Goal: Task Accomplishment & Management: Complete application form

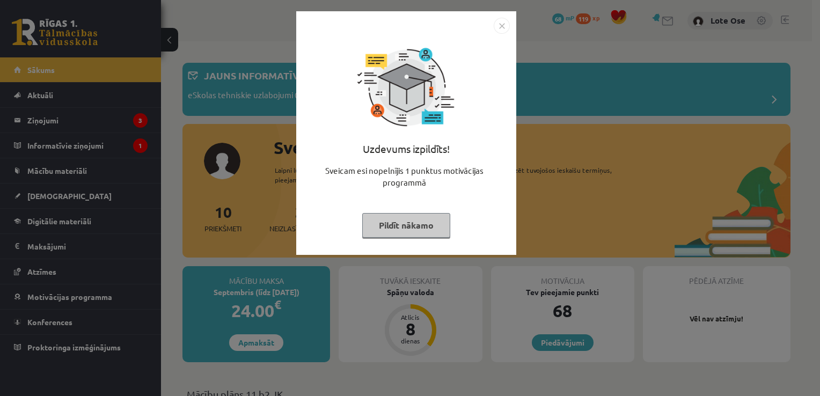
click at [416, 226] on button "Pildīt nākamo" at bounding box center [406, 225] width 88 height 25
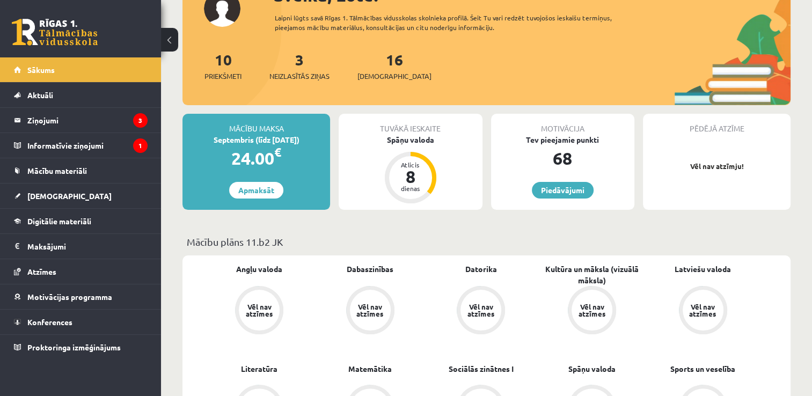
scroll to position [154, 0]
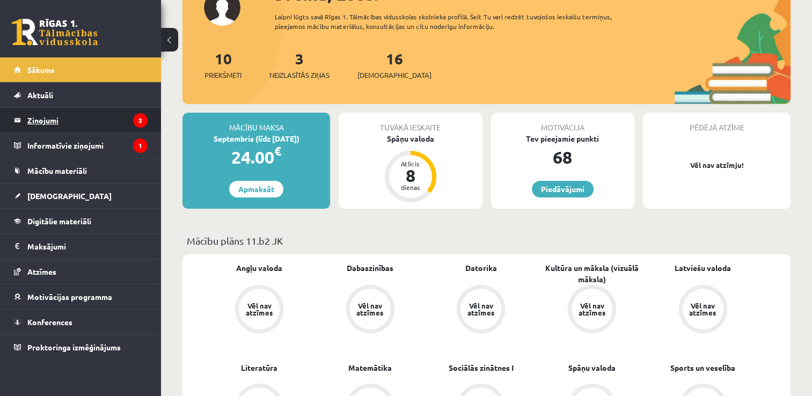
click at [88, 122] on legend "Ziņojumi 3" at bounding box center [87, 120] width 120 height 25
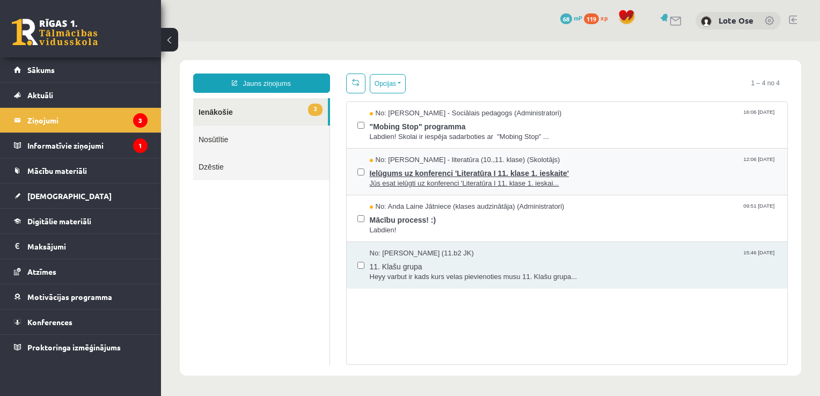
click at [449, 172] on span "Ielūgums uz konferenci 'Literatūra I 11. klase 1. ieskaite'" at bounding box center [573, 171] width 407 height 13
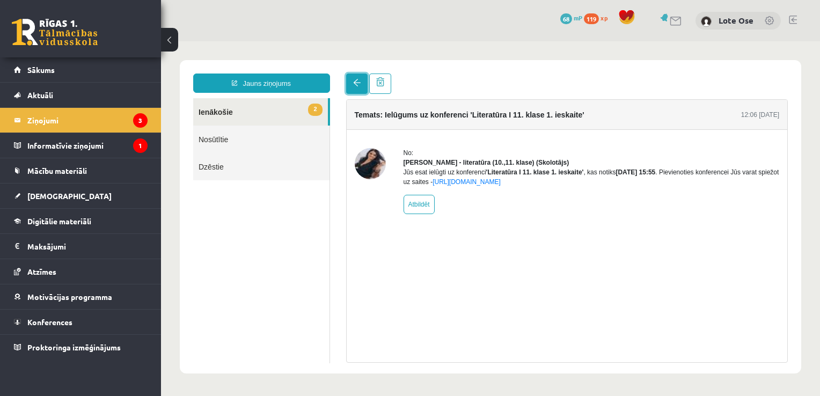
click at [356, 84] on span at bounding box center [357, 83] width 8 height 8
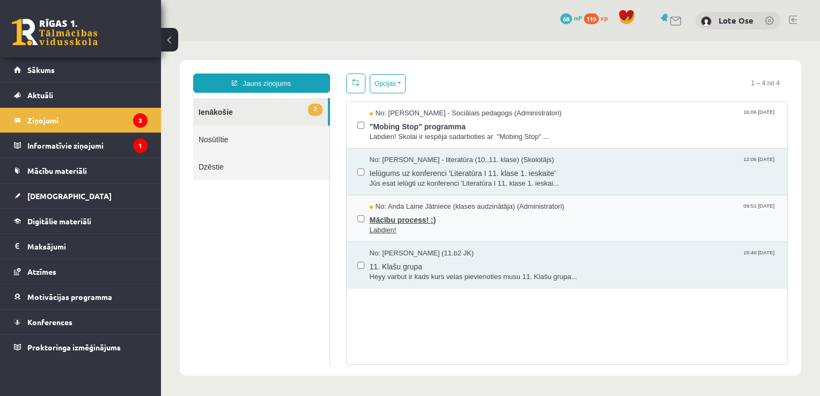
click at [392, 219] on span "Mācību process! :)" at bounding box center [573, 218] width 407 height 13
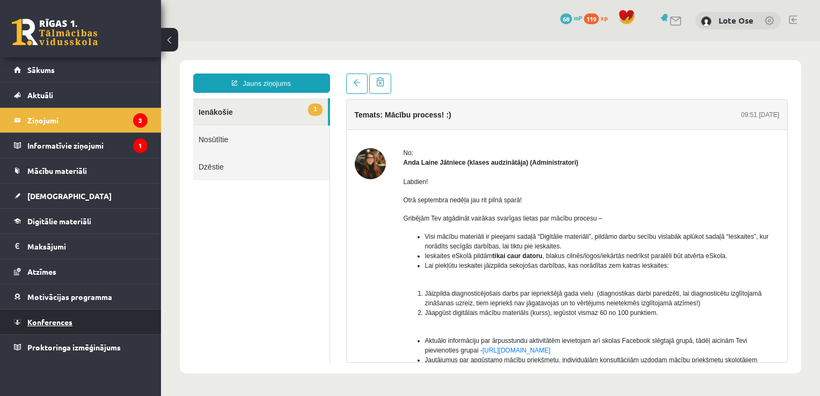
click at [45, 325] on span "Konferences" at bounding box center [49, 322] width 45 height 10
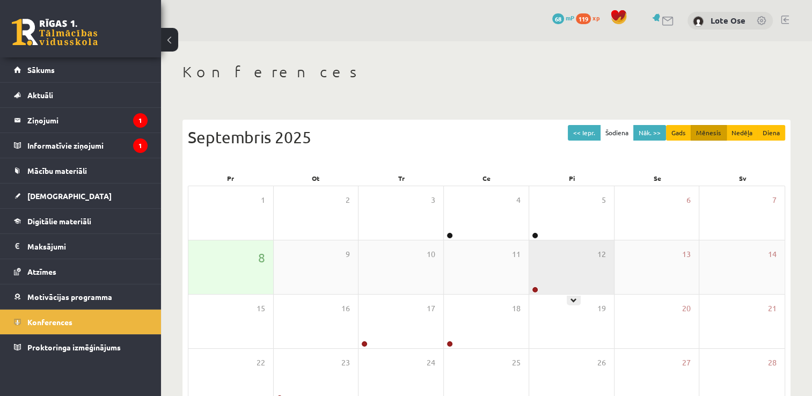
click at [573, 268] on div "12" at bounding box center [571, 267] width 85 height 54
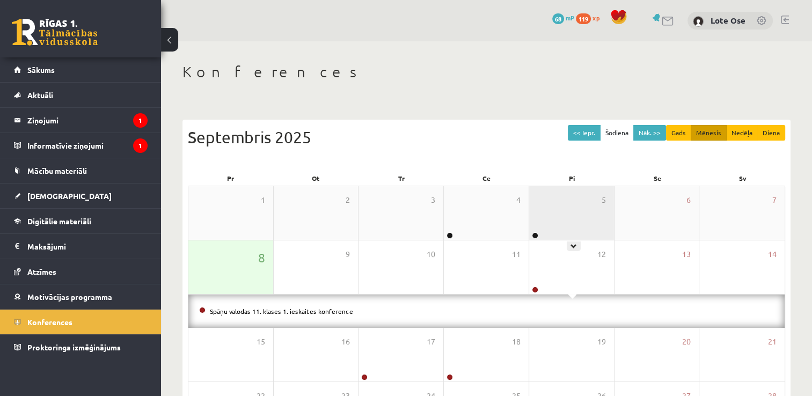
click at [578, 211] on div "5" at bounding box center [571, 213] width 85 height 54
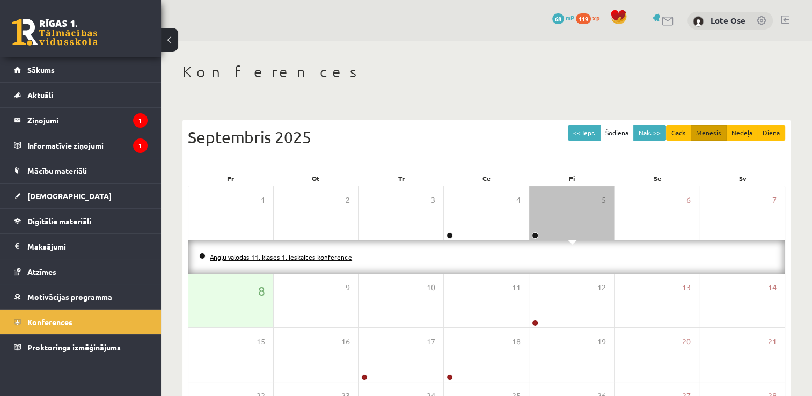
click at [333, 258] on link "Angļu valodas 11. klases 1. ieskaites konference" at bounding box center [281, 257] width 142 height 9
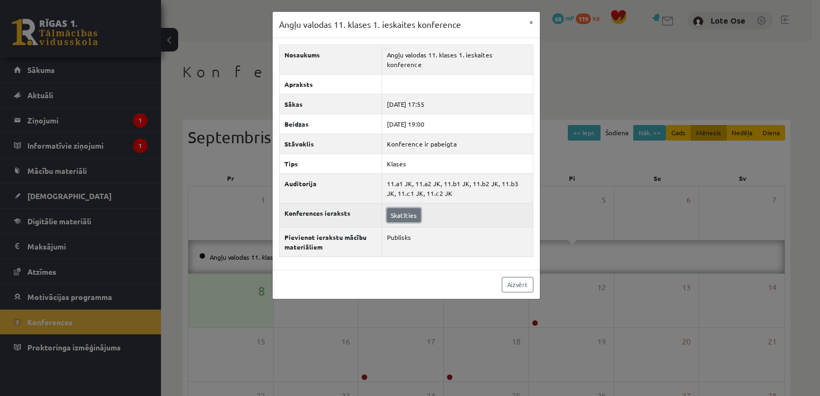
click at [412, 208] on link "Skatīties" at bounding box center [404, 215] width 34 height 14
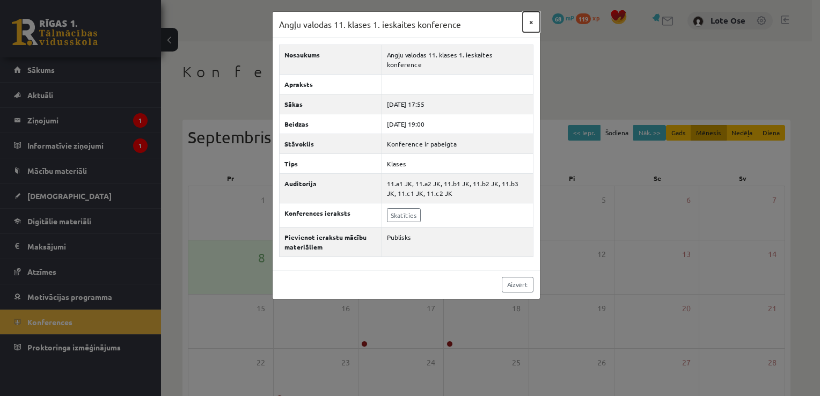
click at [532, 19] on button "×" at bounding box center [531, 22] width 17 height 20
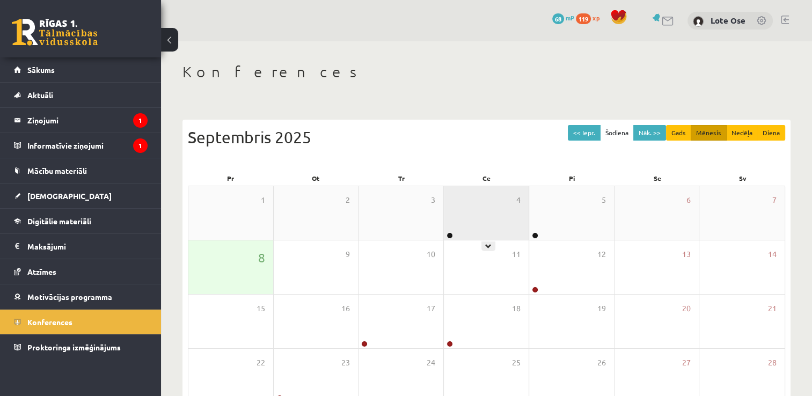
scroll to position [116, 0]
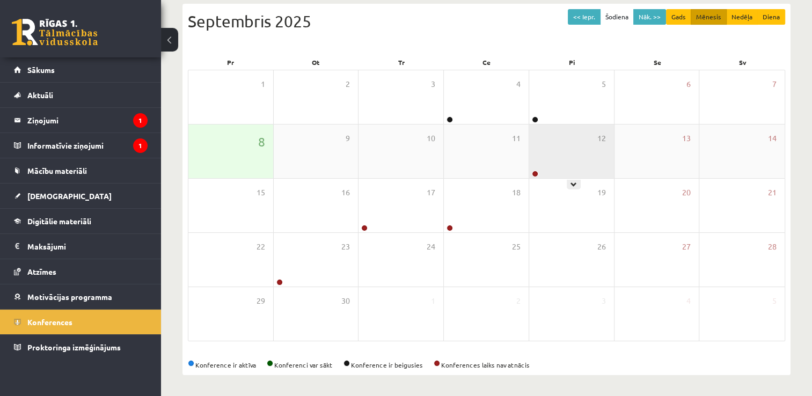
click at [572, 162] on div "12" at bounding box center [571, 152] width 85 height 54
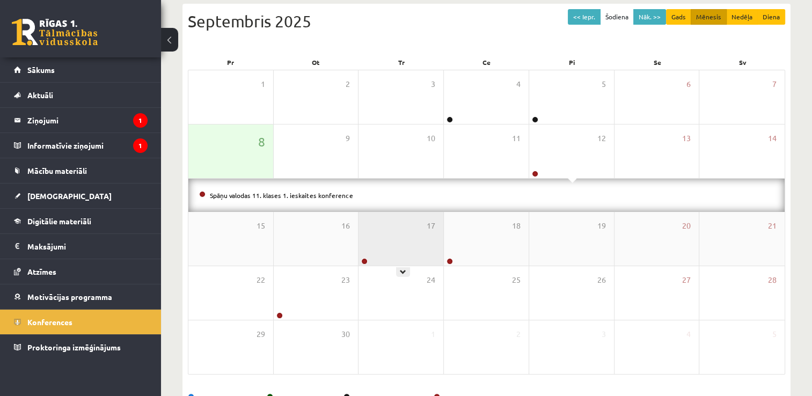
click at [384, 250] on div "17" at bounding box center [401, 239] width 85 height 54
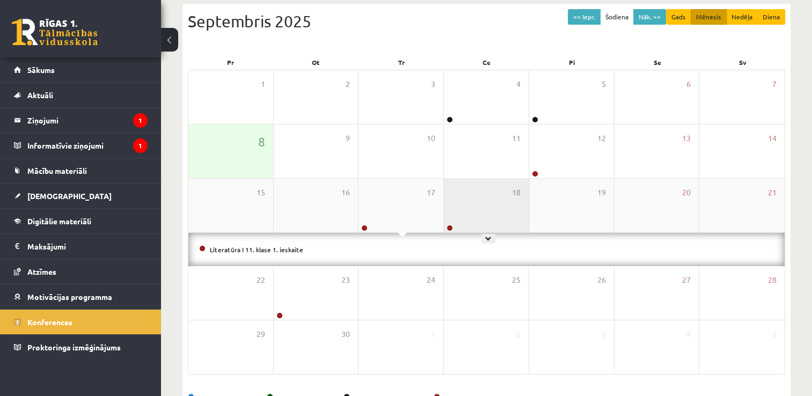
click at [451, 214] on div "18" at bounding box center [486, 206] width 85 height 54
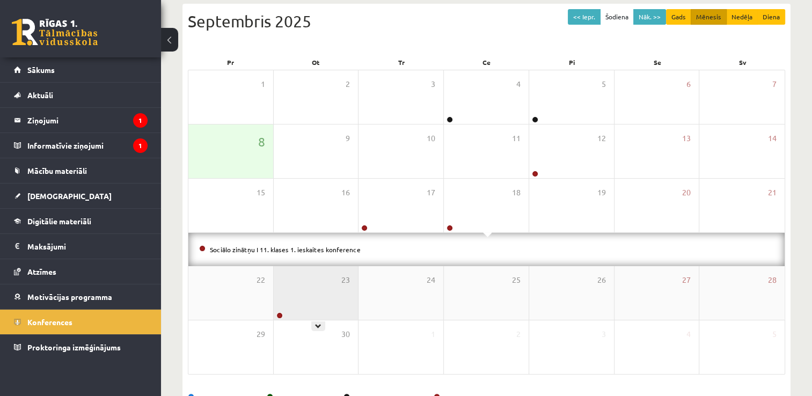
click at [288, 295] on div "23" at bounding box center [316, 293] width 85 height 54
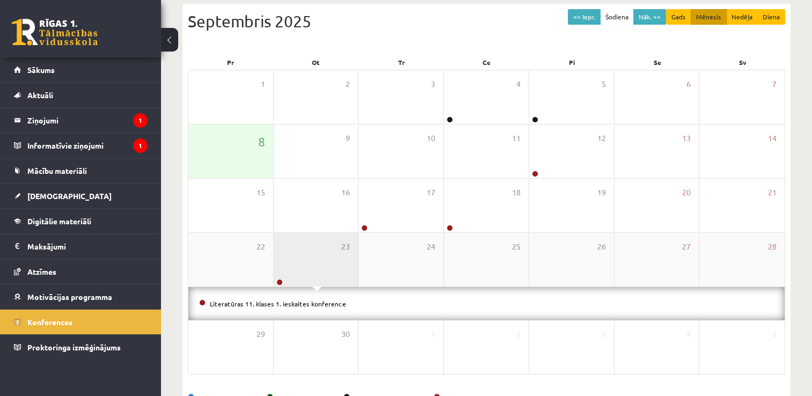
scroll to position [149, 0]
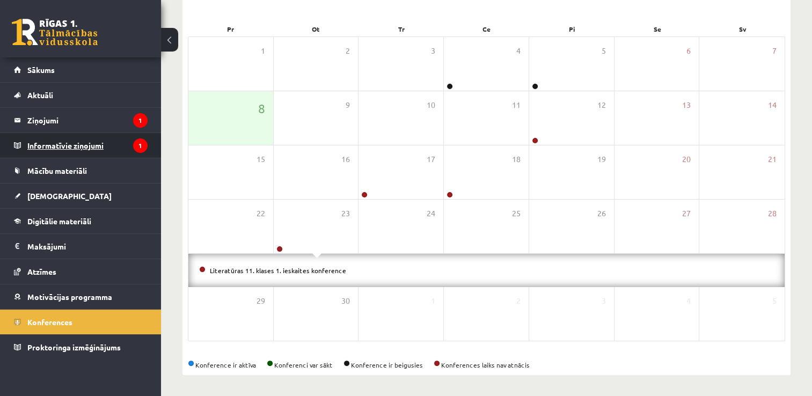
click at [53, 144] on legend "Informatīvie ziņojumi 1" at bounding box center [87, 145] width 120 height 25
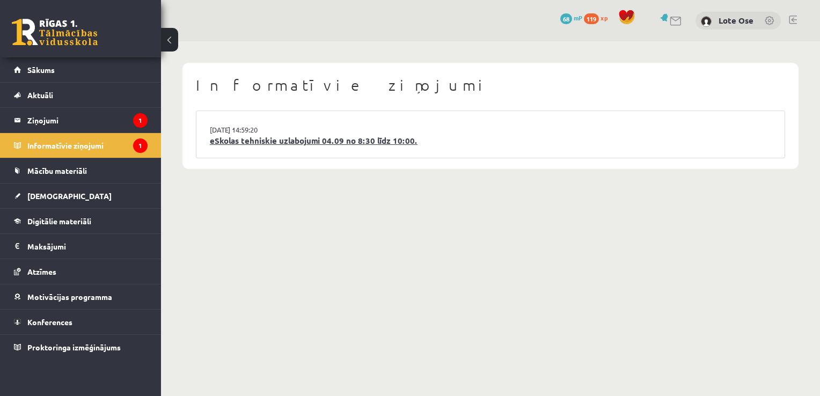
click at [275, 135] on link "eSkolas tehniskie uzlabojumi 04.09 no 8:30 līdz 10:00." at bounding box center [490, 141] width 561 height 12
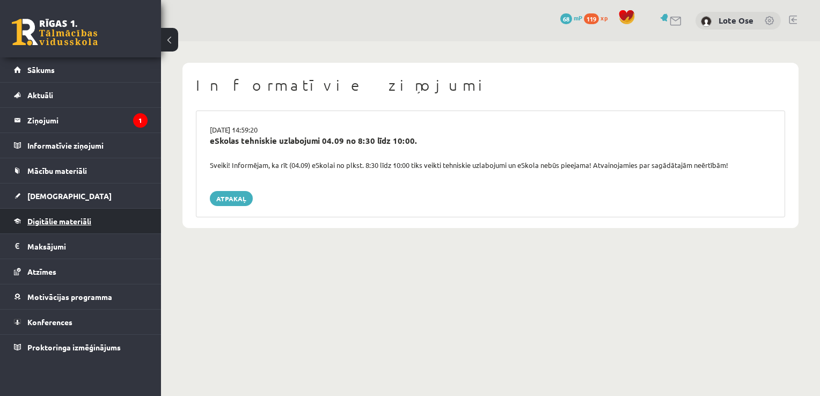
click at [64, 223] on span "Digitālie materiāli" at bounding box center [59, 221] width 64 height 10
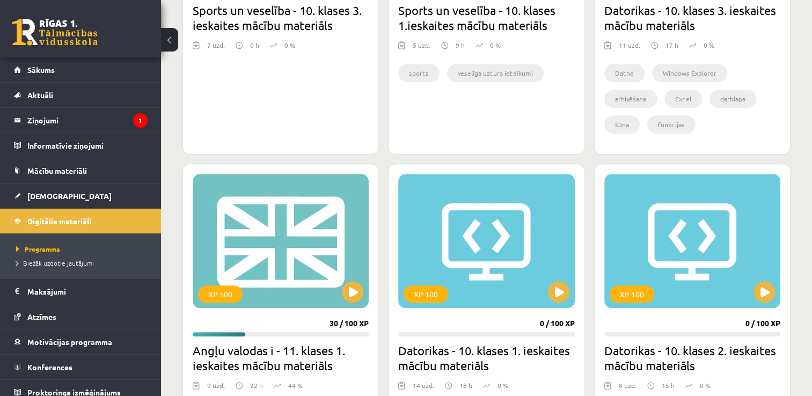
scroll to position [1164, 0]
click at [41, 315] on span "Atzīmes" at bounding box center [41, 317] width 29 height 10
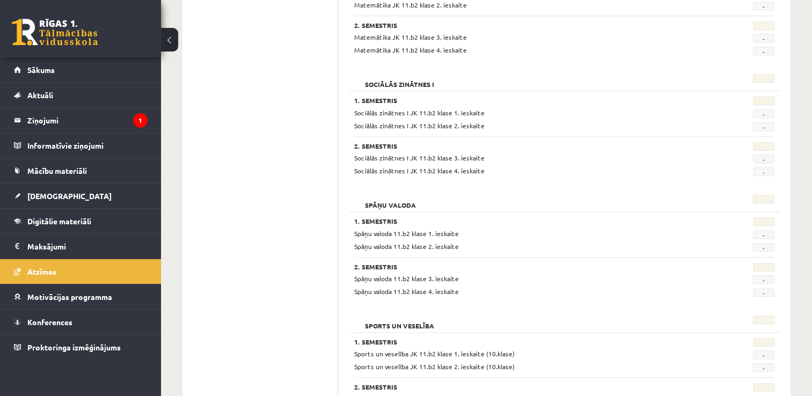
scroll to position [1011, 0]
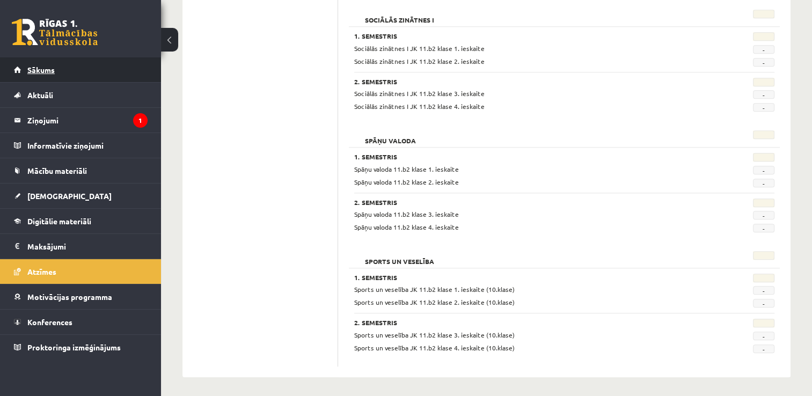
click at [53, 70] on span "Sākums" at bounding box center [40, 70] width 27 height 10
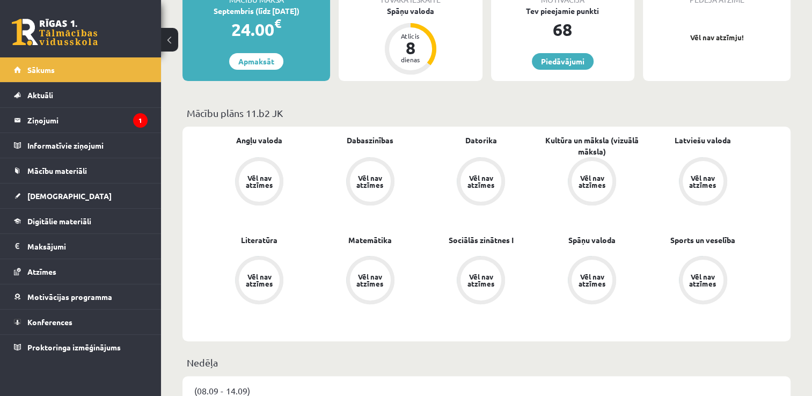
scroll to position [230, 0]
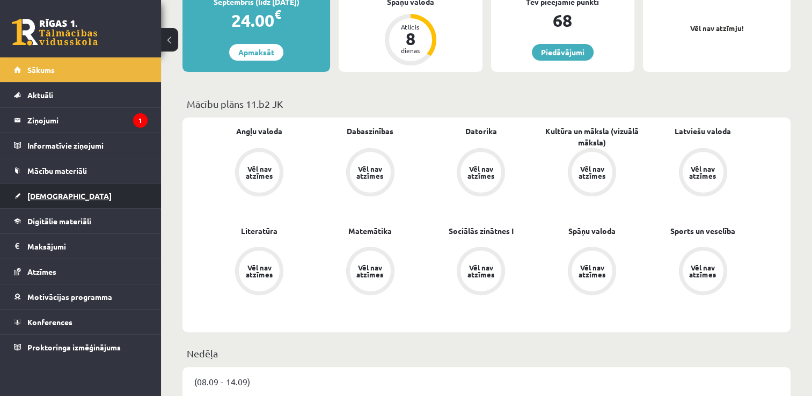
click at [60, 191] on link "[DEMOGRAPHIC_DATA]" at bounding box center [81, 196] width 134 height 25
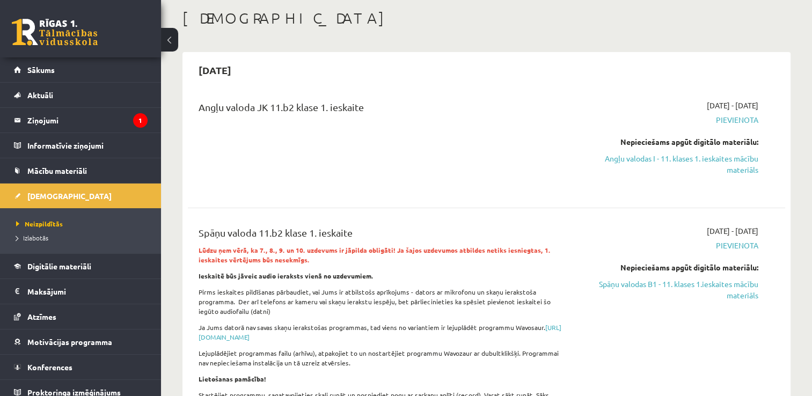
scroll to position [54, 0]
click at [746, 164] on link "Angļu valodas I - 11. klases 1. ieskaites mācību materiāls" at bounding box center [670, 164] width 176 height 23
click at [71, 173] on span "Mācību materiāli" at bounding box center [57, 171] width 60 height 10
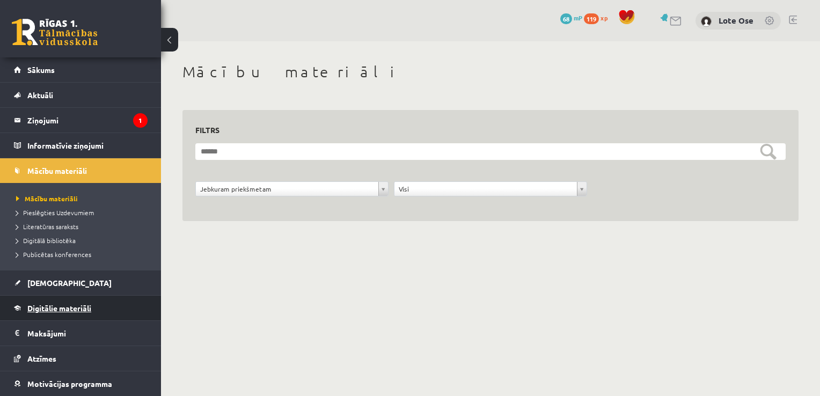
click at [54, 306] on span "Digitālie materiāli" at bounding box center [59, 308] width 64 height 10
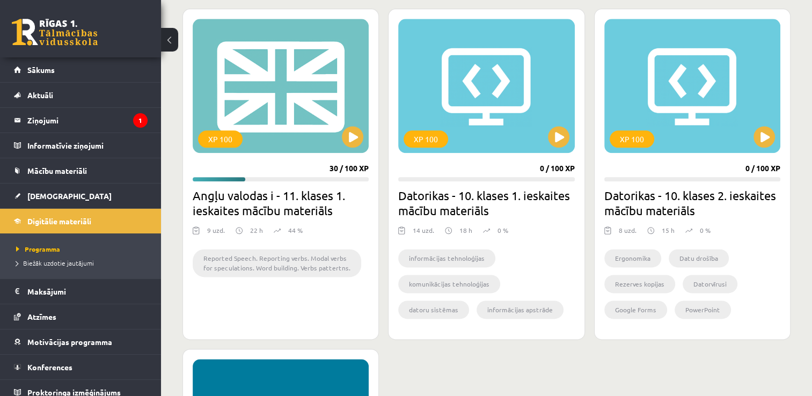
scroll to position [1329, 0]
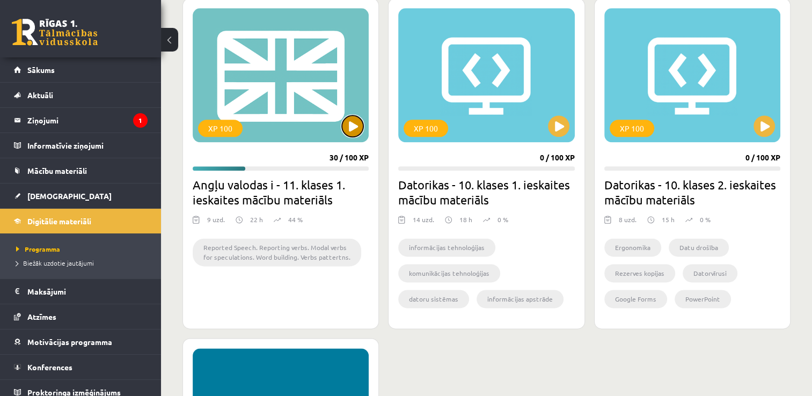
click at [352, 128] on button at bounding box center [352, 125] width 21 height 21
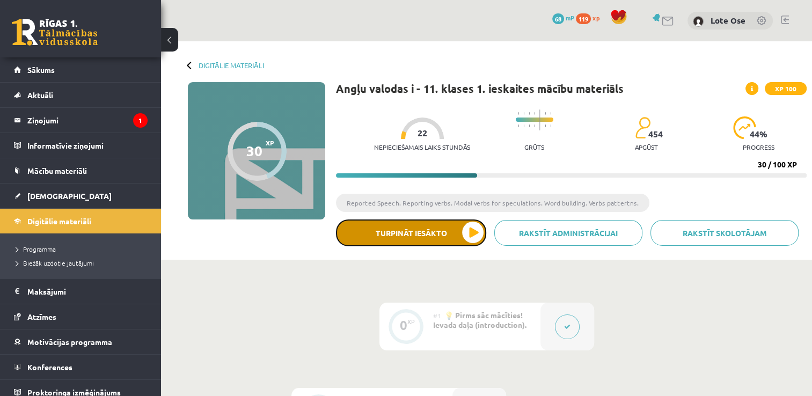
click at [428, 231] on button "Turpināt iesākto" at bounding box center [411, 233] width 150 height 27
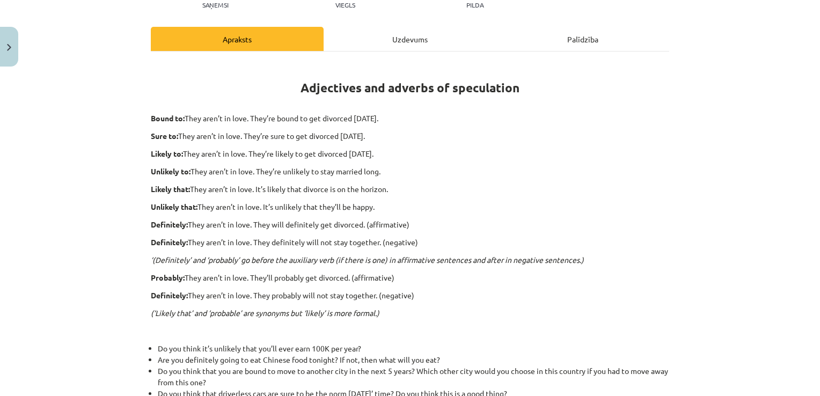
scroll to position [133, 0]
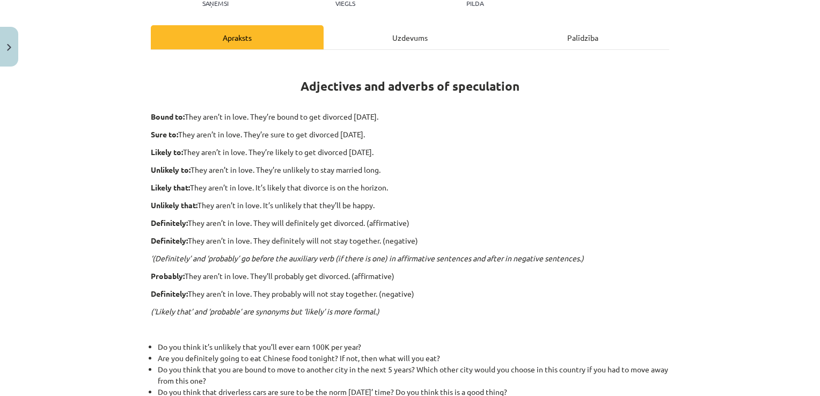
click at [244, 250] on div "Adjectives and adverbs of speculation Bound to: They aren’t in love. They’re bo…" at bounding box center [410, 272] width 519 height 425
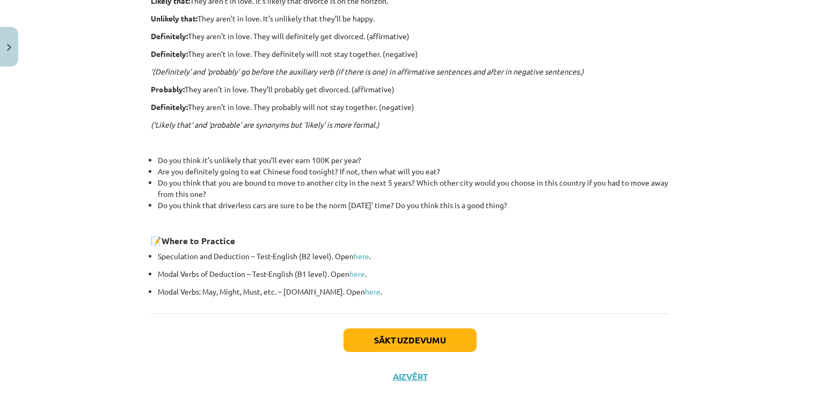
scroll to position [322, 0]
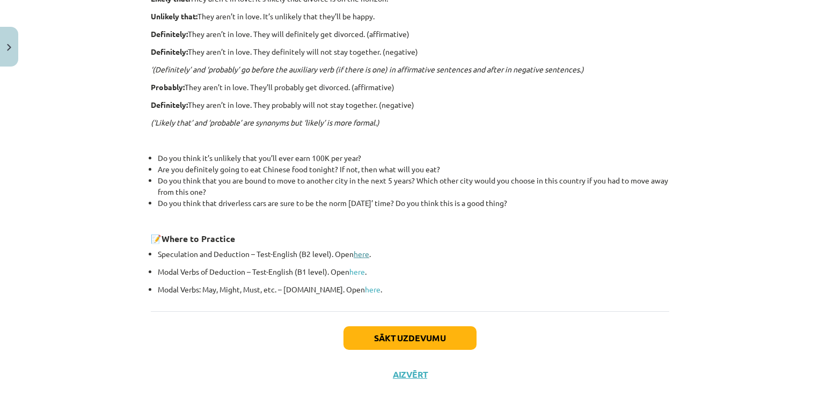
click at [359, 256] on link "here" at bounding box center [362, 254] width 16 height 10
click at [433, 337] on button "Sākt uzdevumu" at bounding box center [410, 338] width 133 height 24
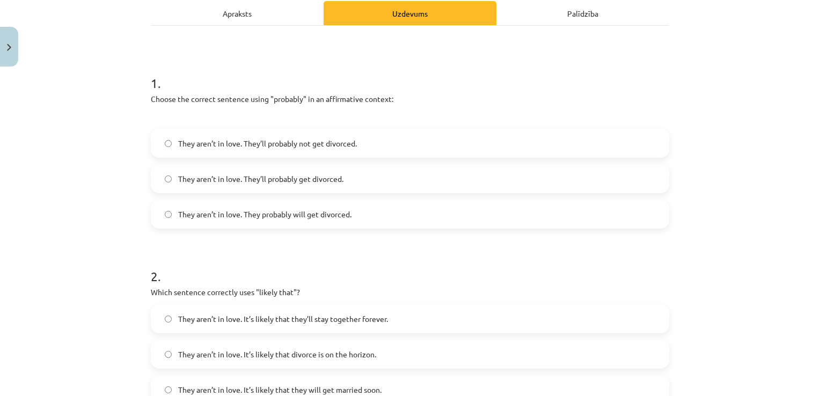
scroll to position [27, 0]
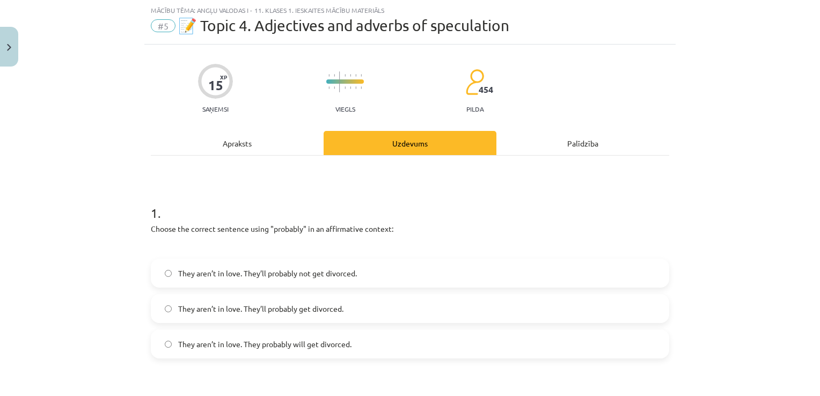
click at [379, 341] on label "They aren’t in love. They probably will get divorced." at bounding box center [410, 344] width 516 height 27
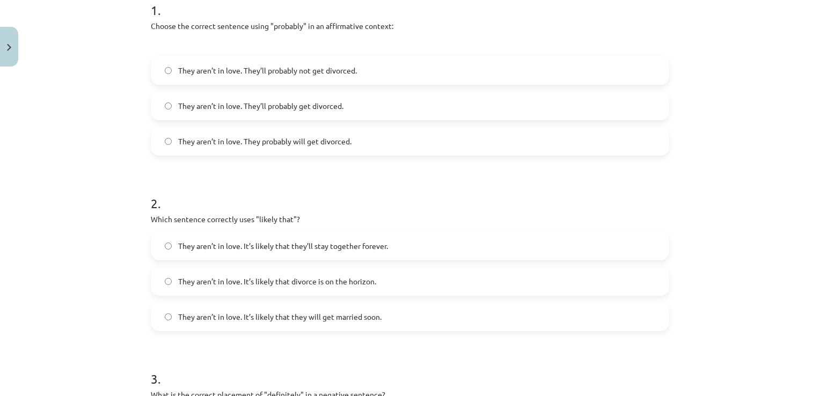
scroll to position [230, 0]
click at [274, 289] on label "They aren’t in love. It’s likely that divorce is on the horizon." at bounding box center [410, 280] width 516 height 27
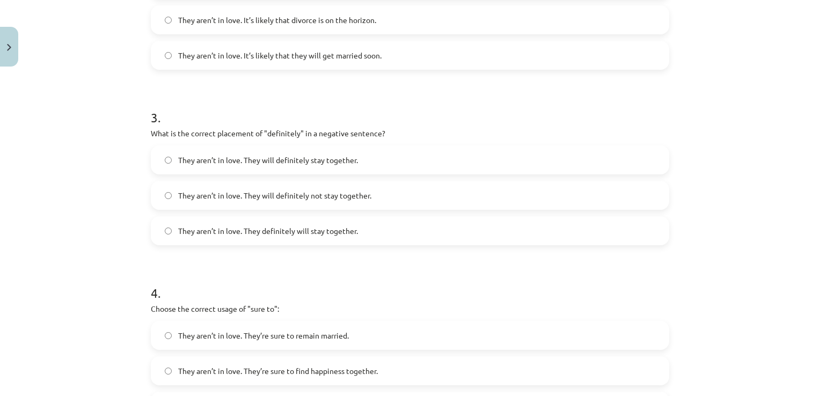
scroll to position [492, 0]
click at [476, 196] on label "They aren’t in love. They will definitely not stay together." at bounding box center [410, 194] width 516 height 27
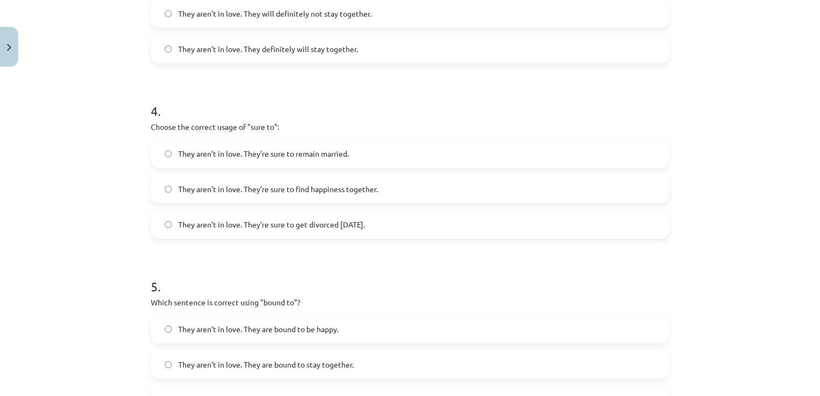
click at [329, 235] on label "They aren’t in love. They’re sure to get divorced within six months." at bounding box center [410, 224] width 516 height 27
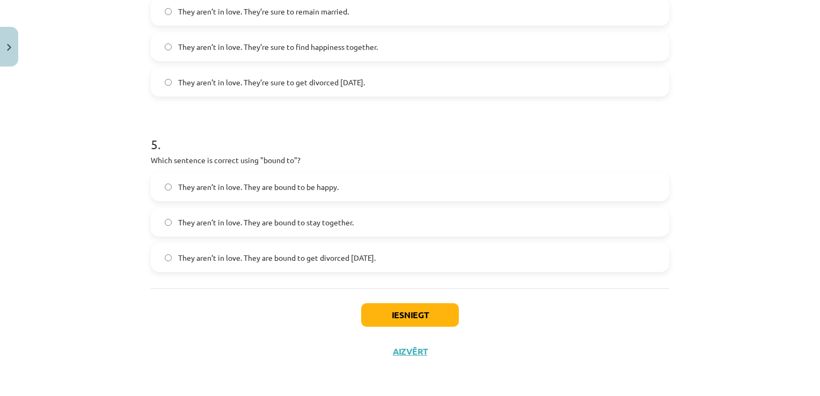
click at [357, 265] on label "They aren’t in love. They are bound to get divorced within six months." at bounding box center [410, 257] width 516 height 27
click at [417, 313] on button "Iesniegt" at bounding box center [410, 315] width 98 height 24
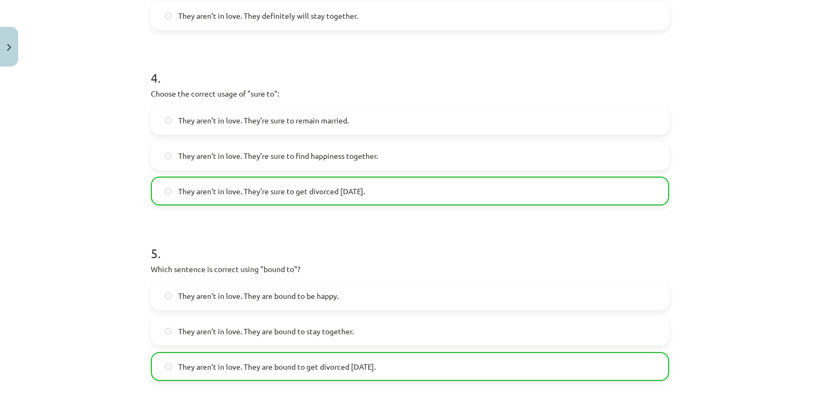
scroll to position [849, 0]
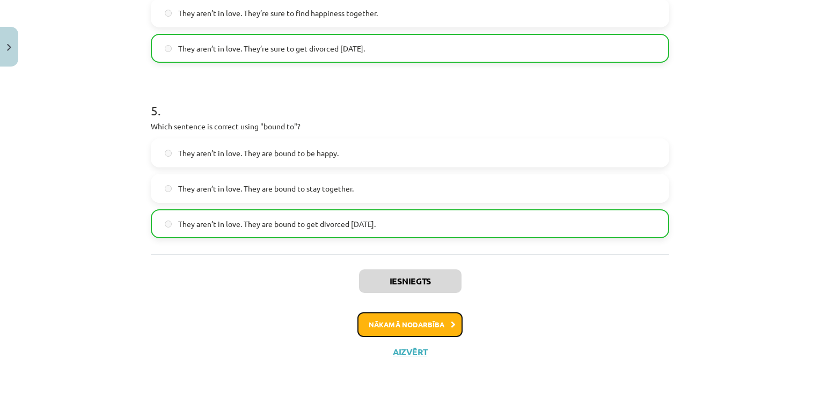
click at [417, 324] on button "Nākamā nodarbība" at bounding box center [409, 324] width 105 height 25
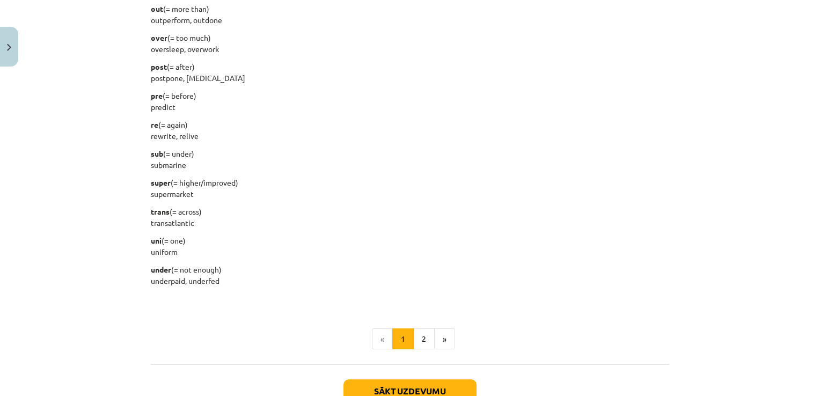
scroll to position [1297, 0]
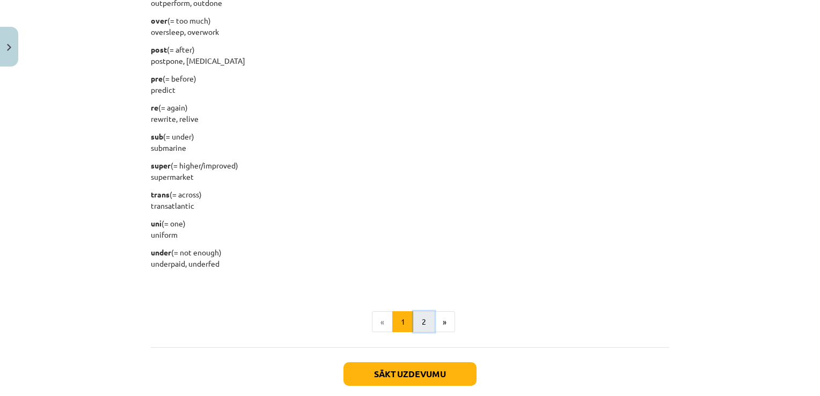
click at [421, 326] on button "2" at bounding box center [423, 321] width 21 height 21
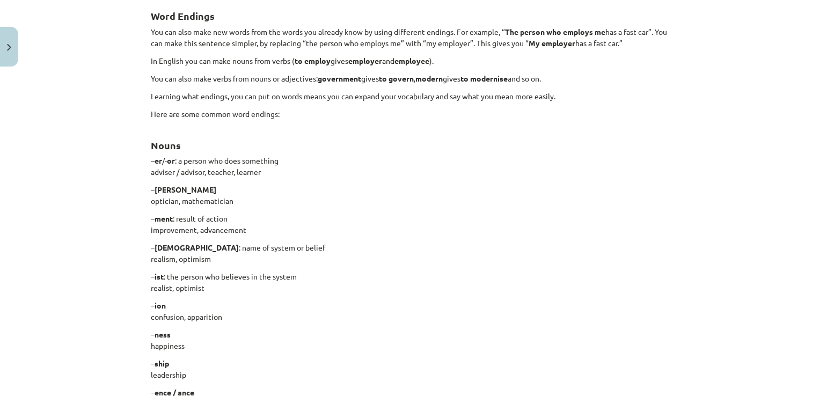
scroll to position [192, 0]
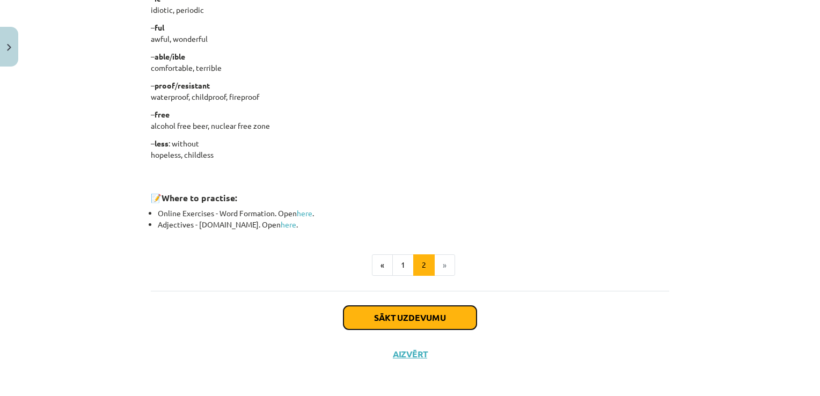
click at [414, 317] on button "Sākt uzdevumu" at bounding box center [410, 318] width 133 height 24
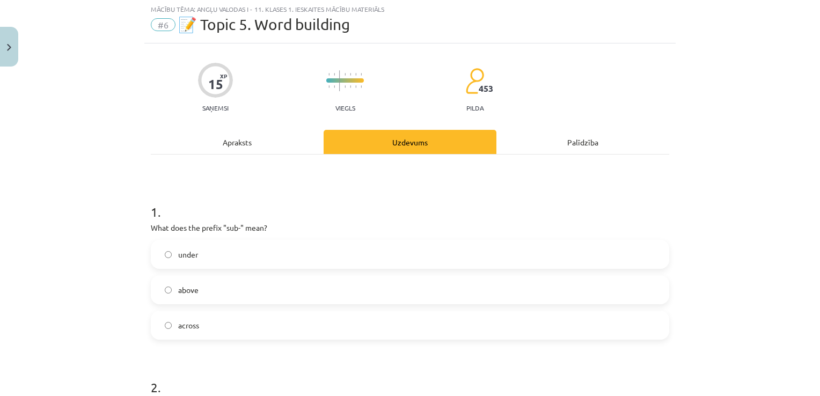
scroll to position [27, 0]
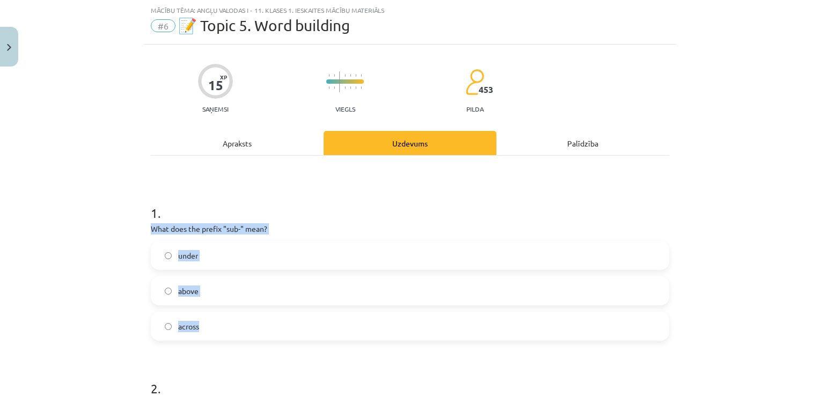
drag, startPoint x: 414, startPoint y: 317, endPoint x: 287, endPoint y: 192, distance: 178.0
click at [287, 192] on div "1 . What does the prefix "sub-" mean? under above across" at bounding box center [410, 264] width 519 height 154
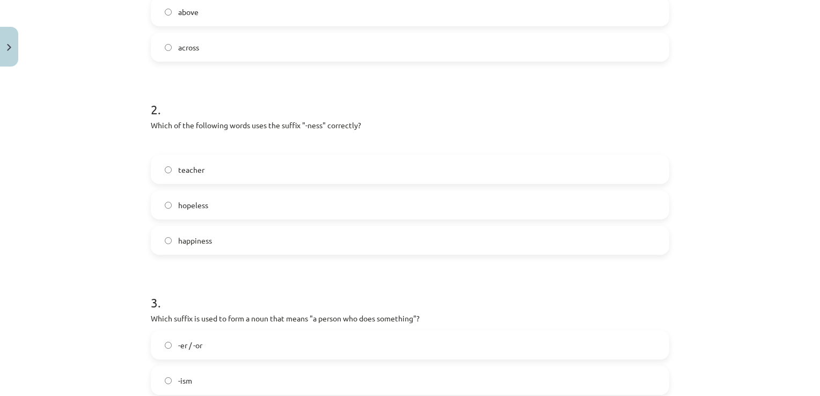
scroll to position [306, 0]
click at [194, 242] on span "happiness" at bounding box center [195, 240] width 34 height 11
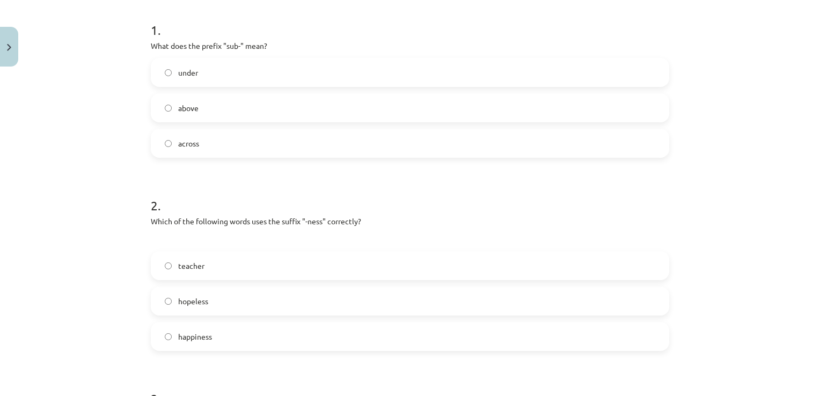
scroll to position [209, 0]
click at [208, 144] on label "across" at bounding box center [410, 143] width 516 height 27
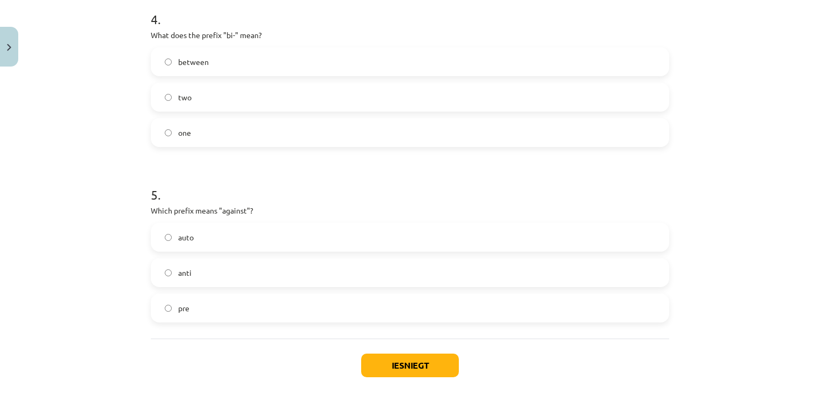
scroll to position [763, 0]
click at [214, 284] on label "anti" at bounding box center [410, 274] width 516 height 27
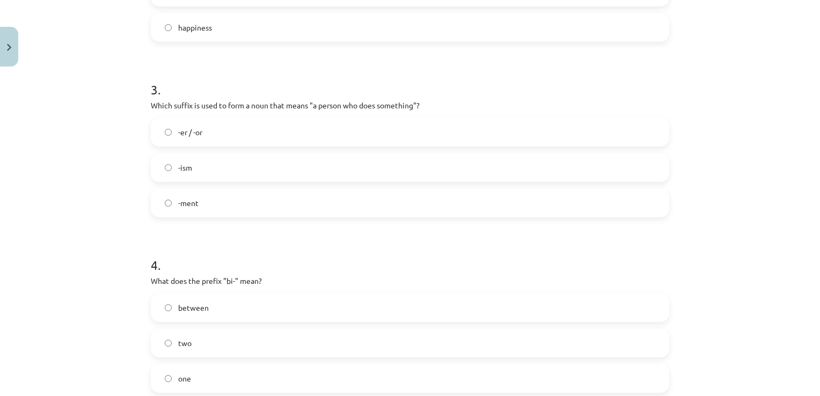
scroll to position [519, 0]
click at [195, 209] on label "-ment" at bounding box center [410, 203] width 516 height 27
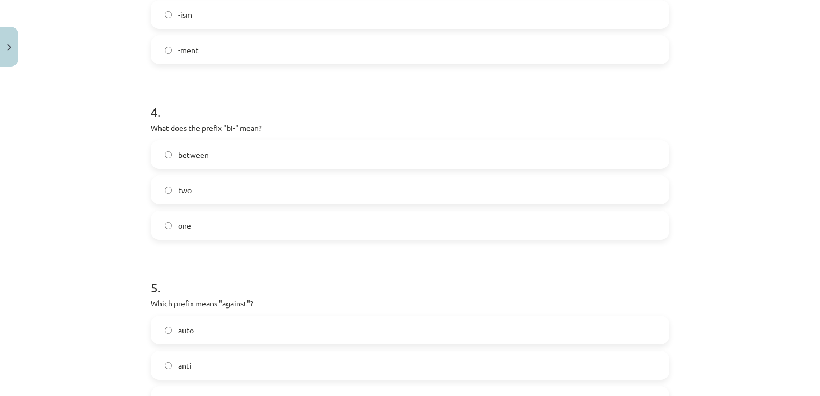
scroll to position [671, 0]
click at [204, 194] on label "two" at bounding box center [410, 190] width 516 height 27
click at [200, 161] on label "between" at bounding box center [410, 155] width 516 height 27
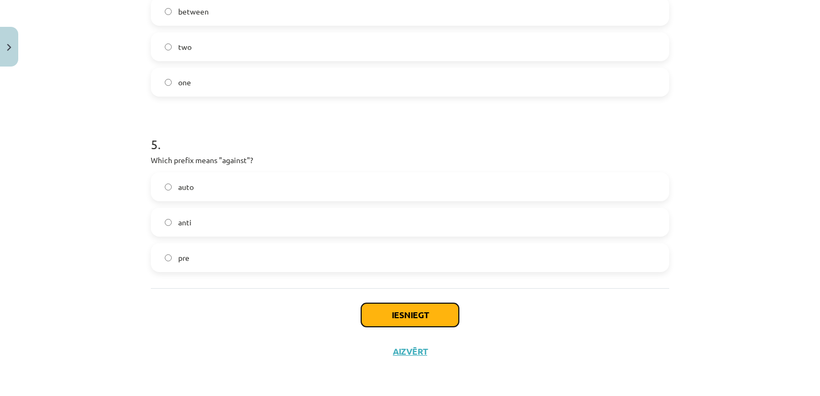
click at [405, 310] on button "Iesniegt" at bounding box center [410, 315] width 98 height 24
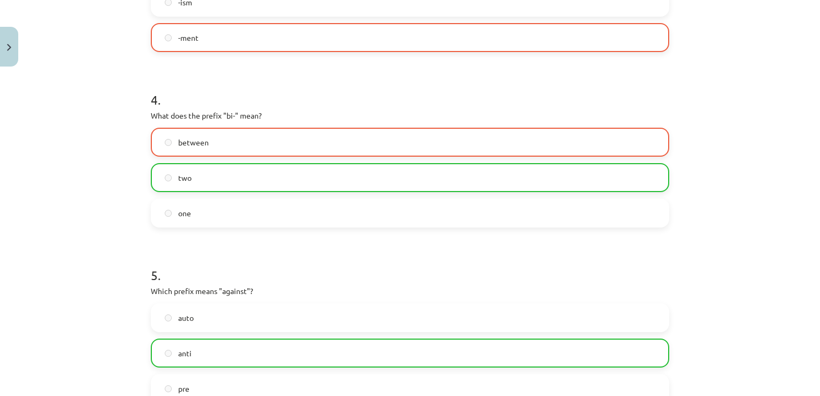
scroll to position [849, 0]
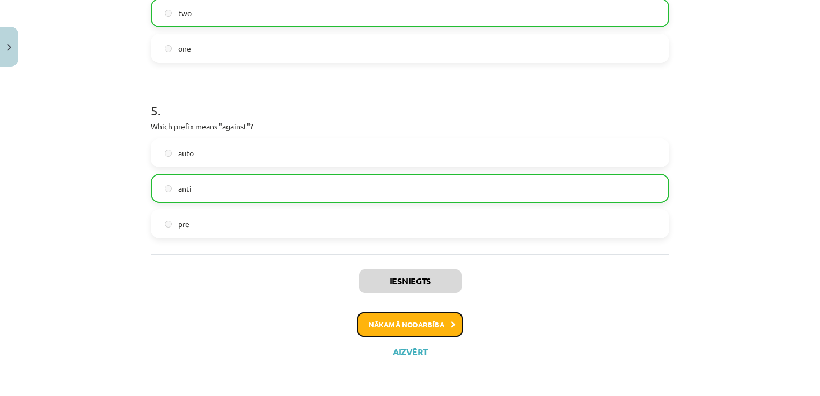
click at [419, 323] on button "Nākamā nodarbība" at bounding box center [409, 324] width 105 height 25
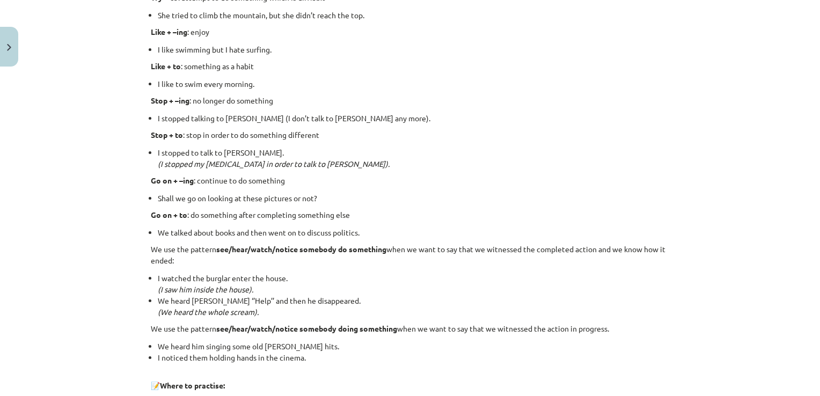
scroll to position [1435, 0]
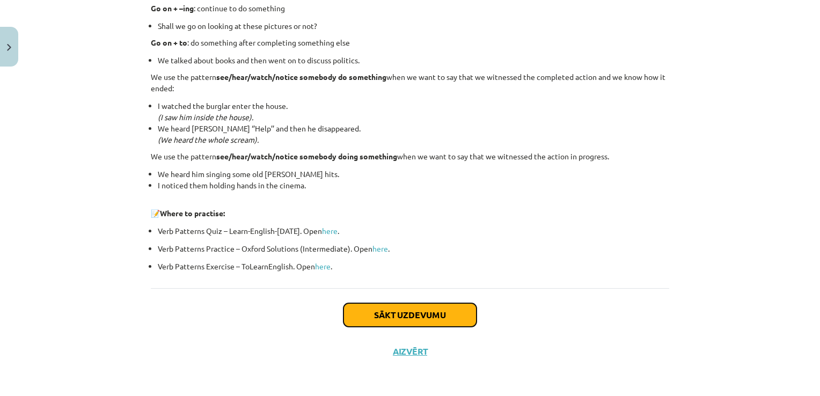
click at [384, 320] on button "Sākt uzdevumu" at bounding box center [410, 315] width 133 height 24
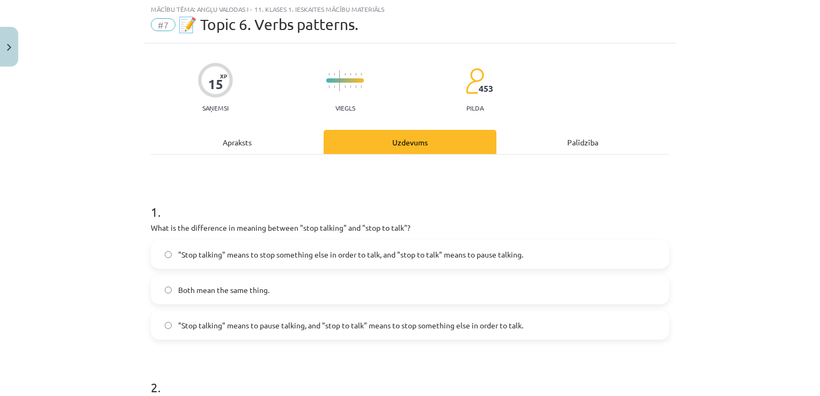
scroll to position [27, 0]
click at [488, 331] on span ""Stop talking" means to pause talking, and "stop to talk" means to stop somethi…" at bounding box center [350, 326] width 345 height 11
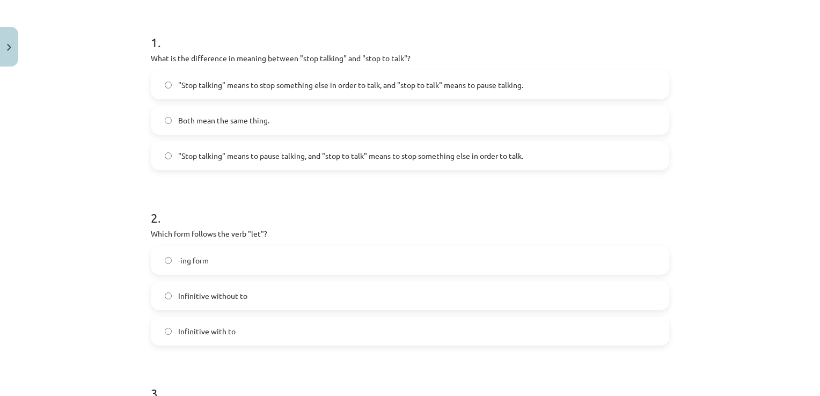
scroll to position [200, 0]
click at [178, 297] on span "Infinitive without to" at bounding box center [212, 293] width 69 height 11
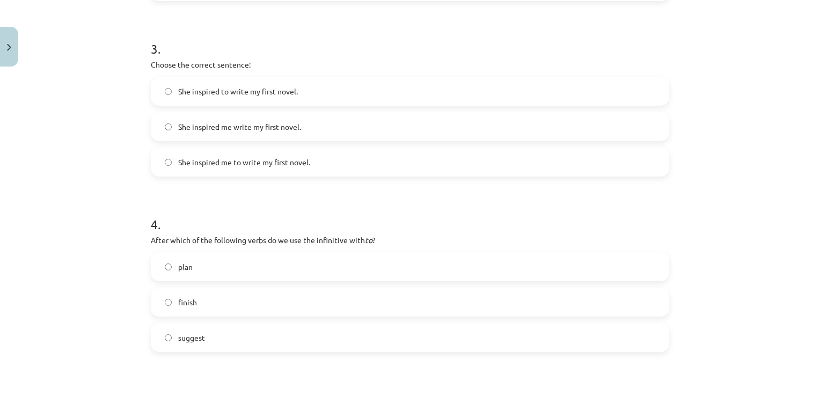
scroll to position [543, 0]
click at [215, 164] on span "She inspired me to write my first novel." at bounding box center [244, 161] width 132 height 11
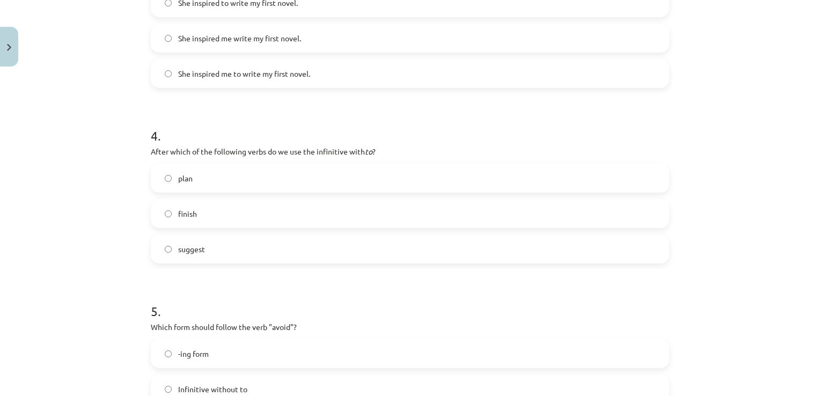
scroll to position [626, 0]
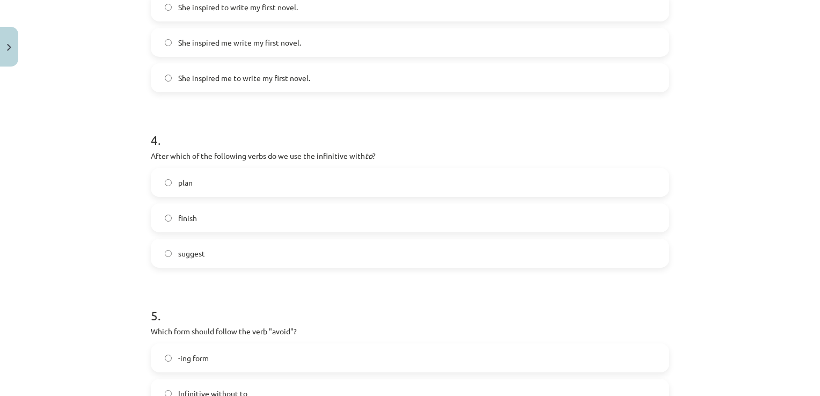
click at [221, 186] on label "plan" at bounding box center [410, 182] width 516 height 27
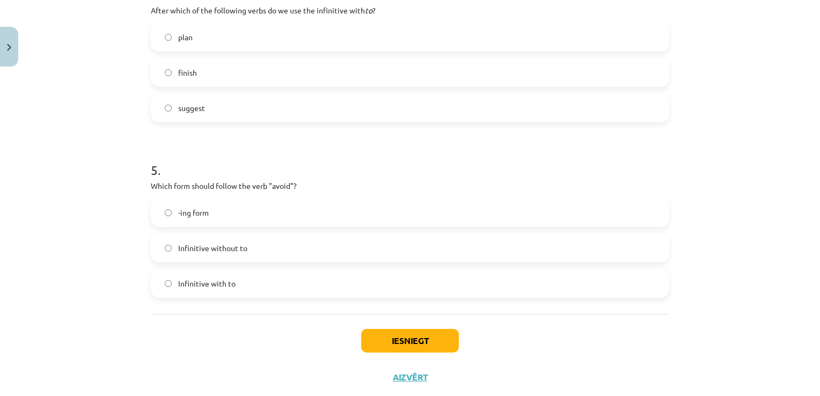
scroll to position [773, 0]
click at [194, 213] on span "-ing form" at bounding box center [193, 211] width 31 height 11
click at [417, 349] on button "Iesniegt" at bounding box center [410, 339] width 98 height 24
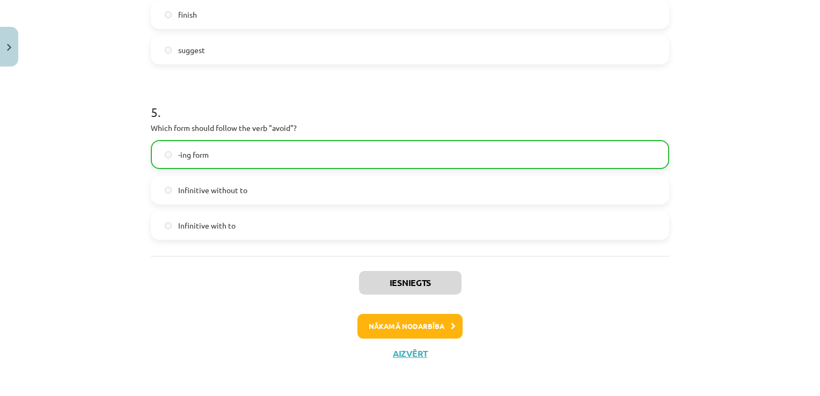
scroll to position [831, 0]
click at [415, 322] on button "Nākamā nodarbība" at bounding box center [409, 325] width 105 height 25
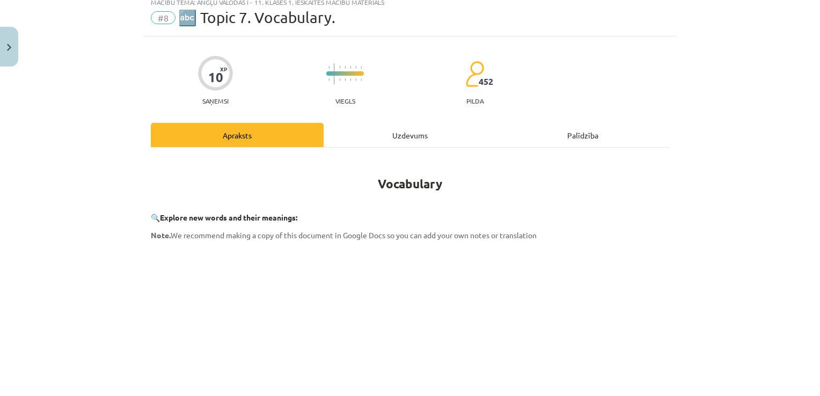
scroll to position [27, 0]
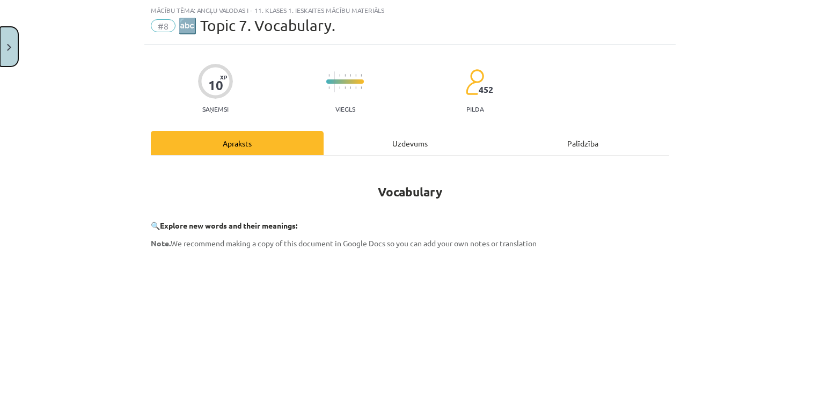
click at [12, 47] on button "Close" at bounding box center [9, 47] width 18 height 40
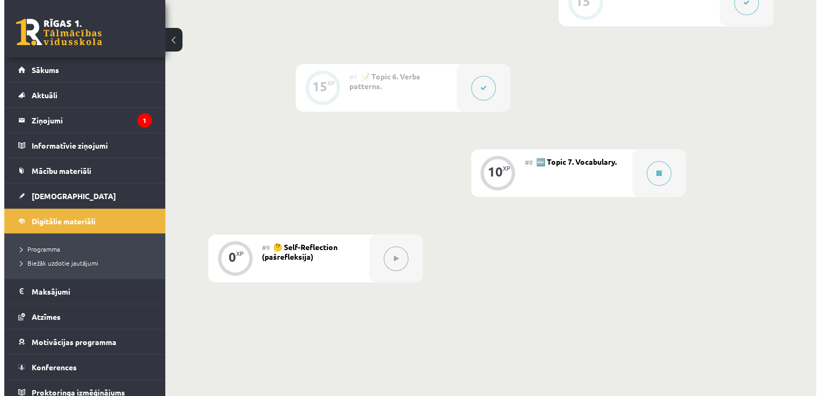
scroll to position [750, 0]
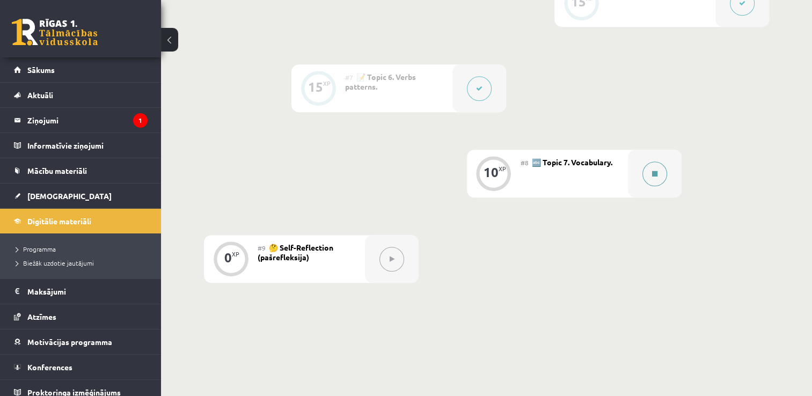
click at [642, 166] on div at bounding box center [655, 174] width 54 height 48
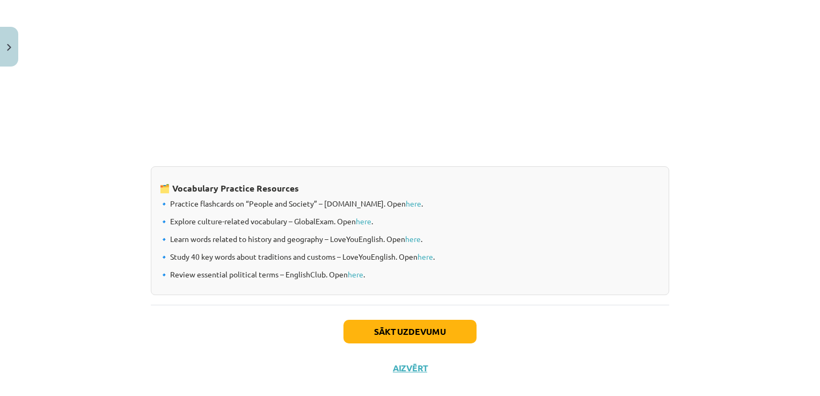
scroll to position [870, 0]
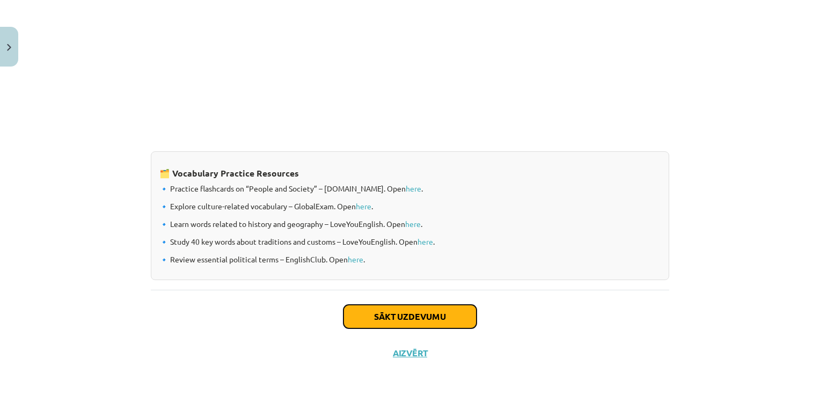
click at [414, 313] on button "Sākt uzdevumu" at bounding box center [410, 317] width 133 height 24
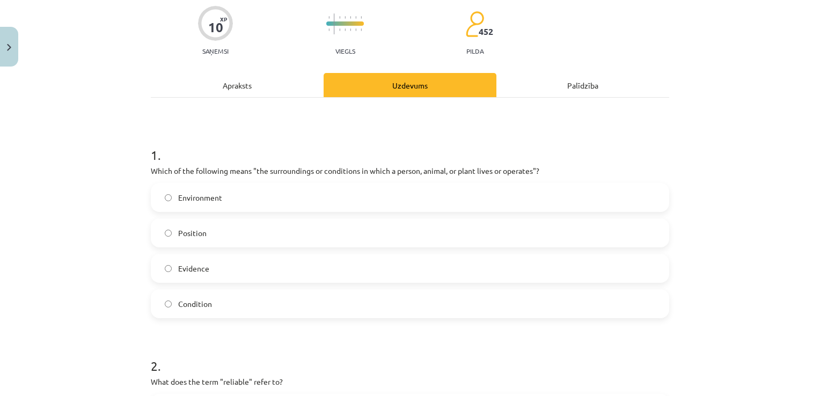
scroll to position [92, 0]
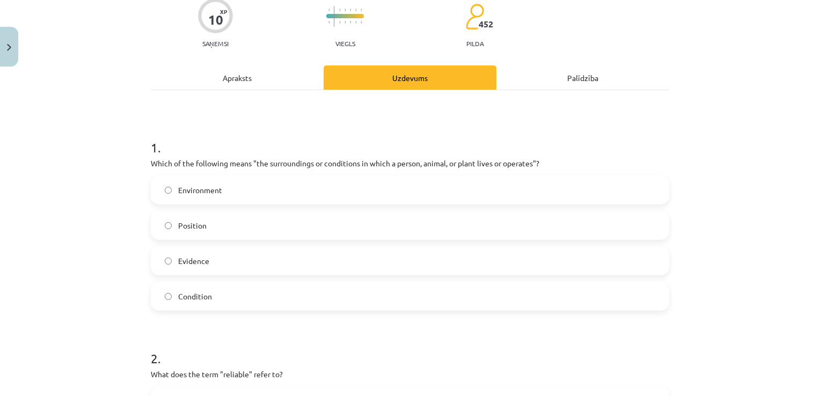
click at [459, 189] on label "Environment" at bounding box center [410, 190] width 516 height 27
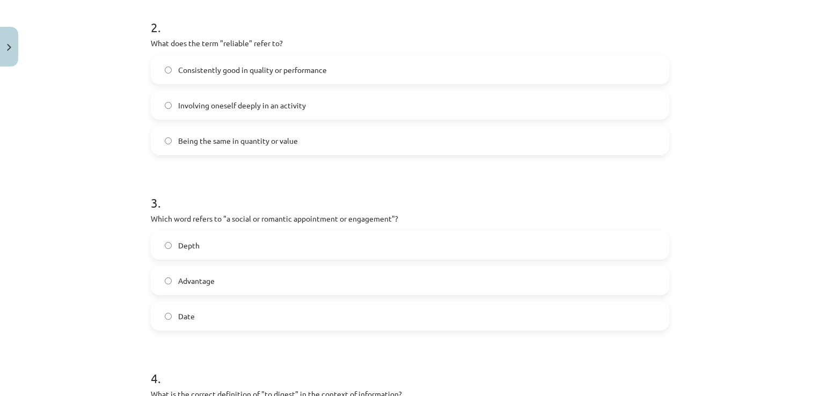
scroll to position [432, 0]
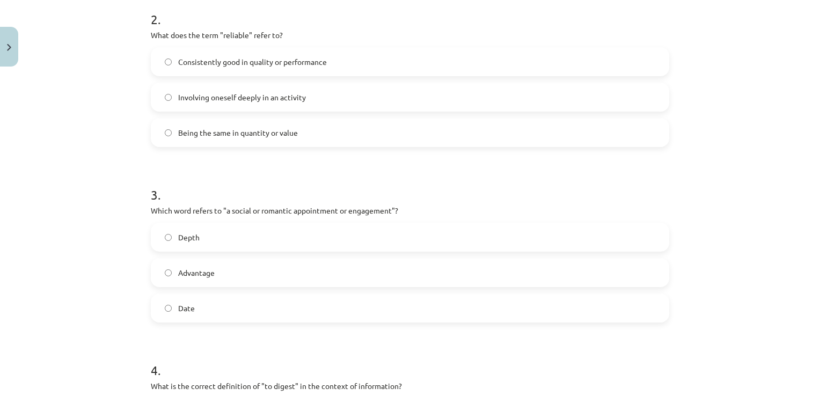
click at [261, 60] on span "Consistently good in quality or performance" at bounding box center [252, 61] width 149 height 11
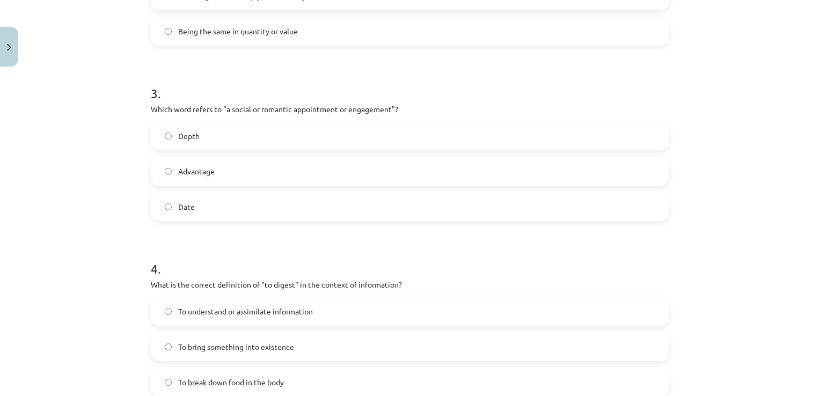
click at [292, 210] on label "Date" at bounding box center [410, 206] width 516 height 27
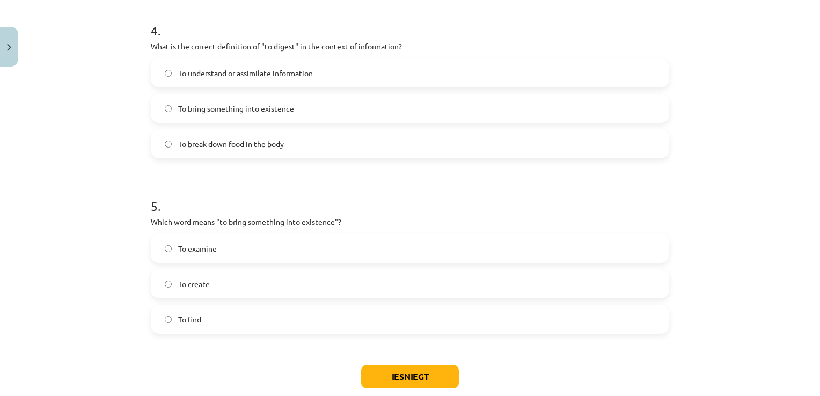
scroll to position [774, 0]
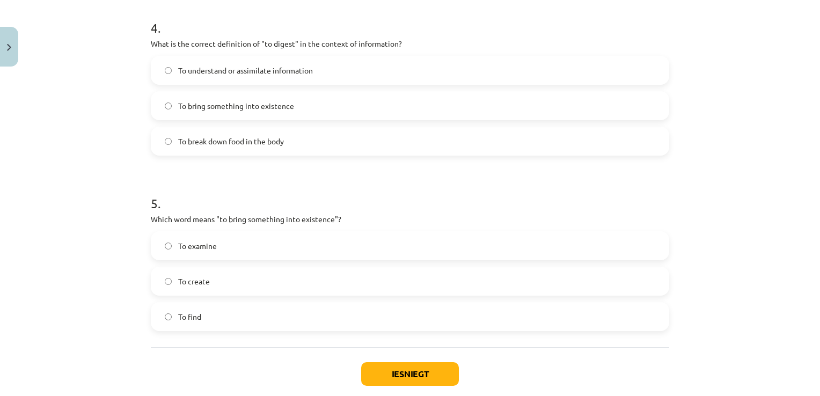
click at [281, 149] on label "To break down food in the body" at bounding box center [410, 141] width 516 height 27
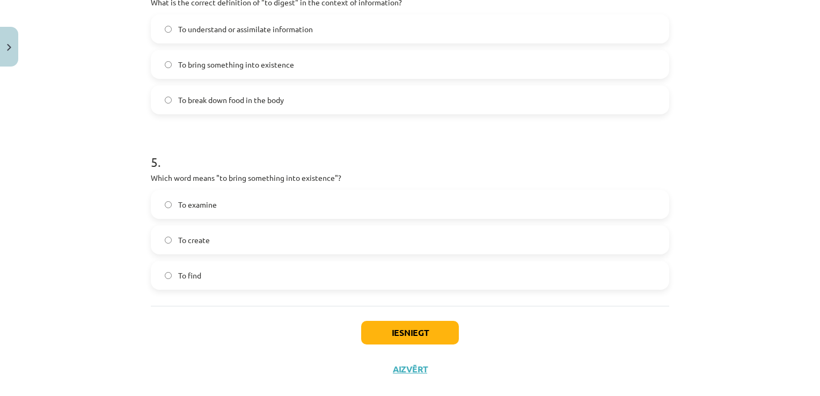
scroll to position [833, 0]
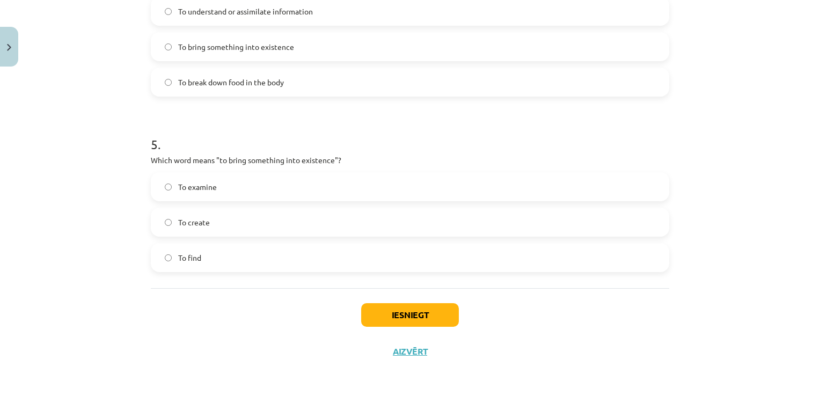
click at [268, 230] on label "To create" at bounding box center [410, 222] width 516 height 27
click at [370, 316] on button "Iesniegt" at bounding box center [410, 315] width 98 height 24
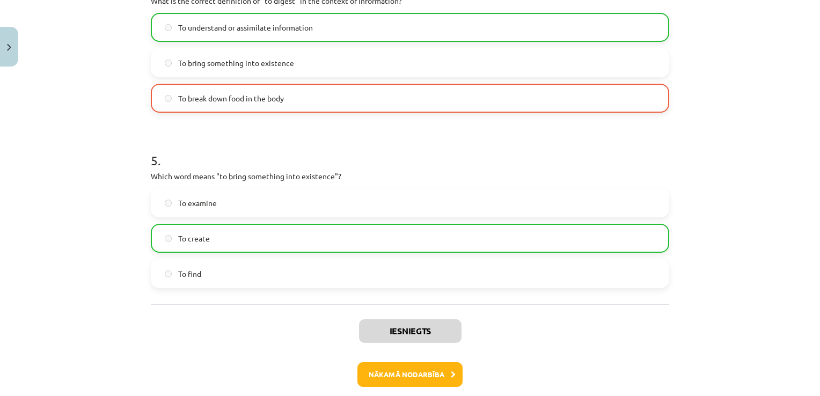
scroll to position [867, 0]
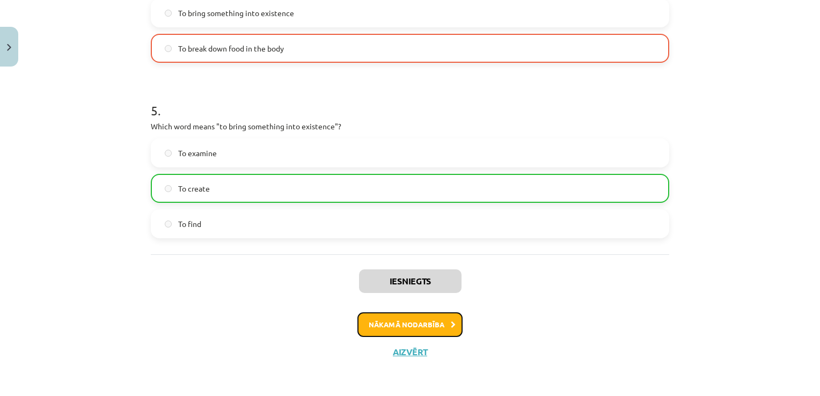
click at [397, 326] on button "Nākamā nodarbība" at bounding box center [409, 324] width 105 height 25
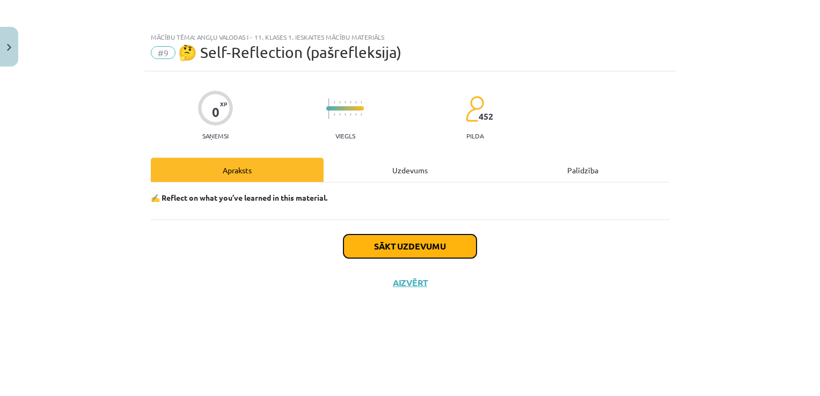
click at [400, 248] on button "Sākt uzdevumu" at bounding box center [410, 247] width 133 height 24
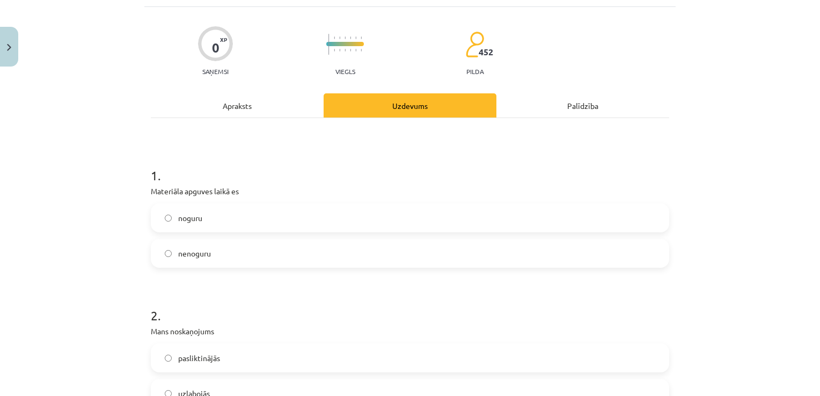
scroll to position [77, 0]
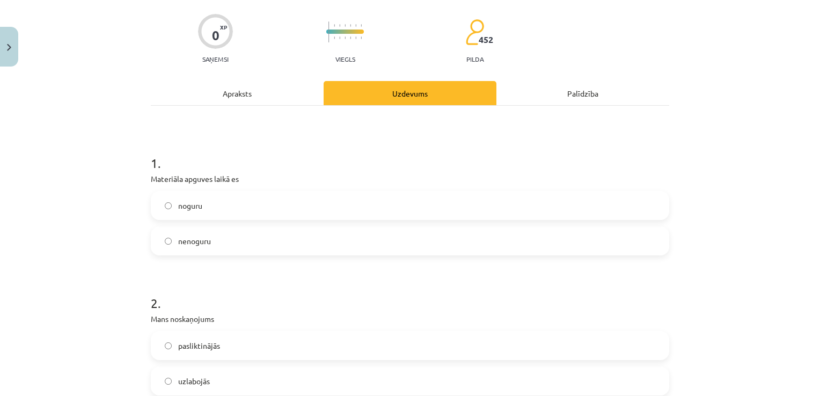
click at [211, 238] on label "nenoguru" at bounding box center [410, 241] width 516 height 27
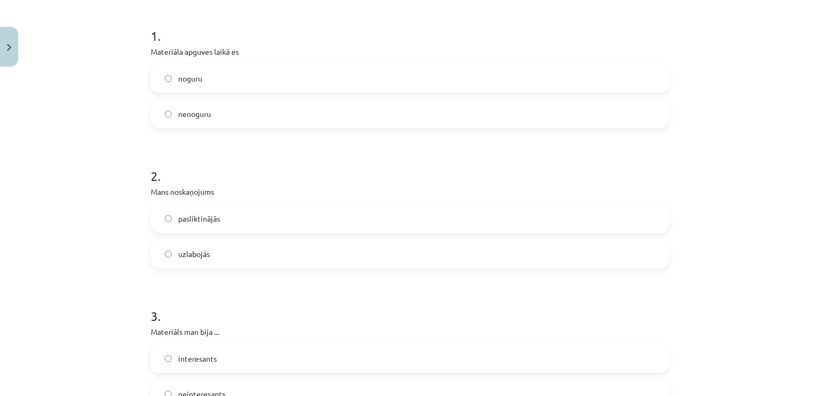
scroll to position [206, 0]
click at [192, 217] on span "pasliktinājās" at bounding box center [199, 216] width 42 height 11
click at [191, 244] on label "uzlabojās" at bounding box center [410, 252] width 516 height 27
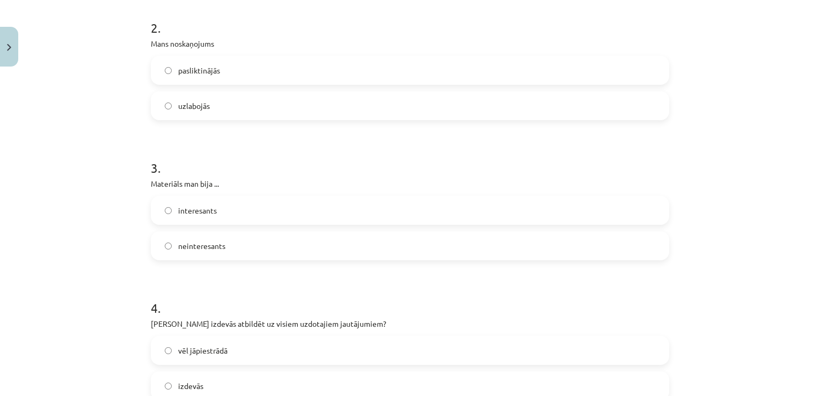
scroll to position [356, 0]
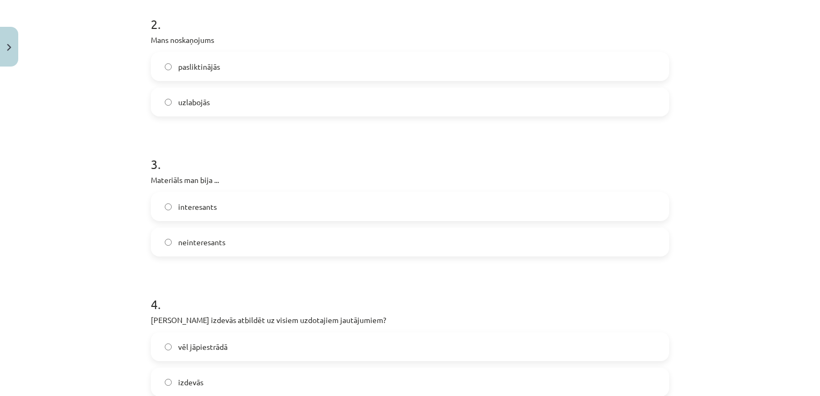
click at [191, 216] on label "interesants" at bounding box center [410, 206] width 516 height 27
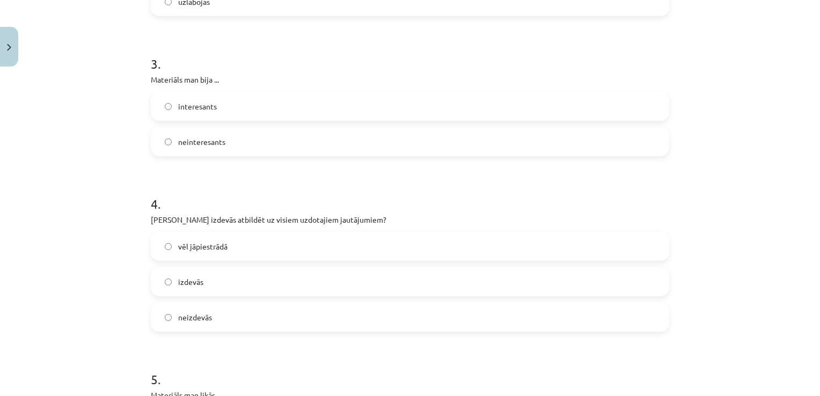
scroll to position [455, 0]
click at [244, 252] on label "vēl jāpiestrādā" at bounding box center [410, 247] width 516 height 27
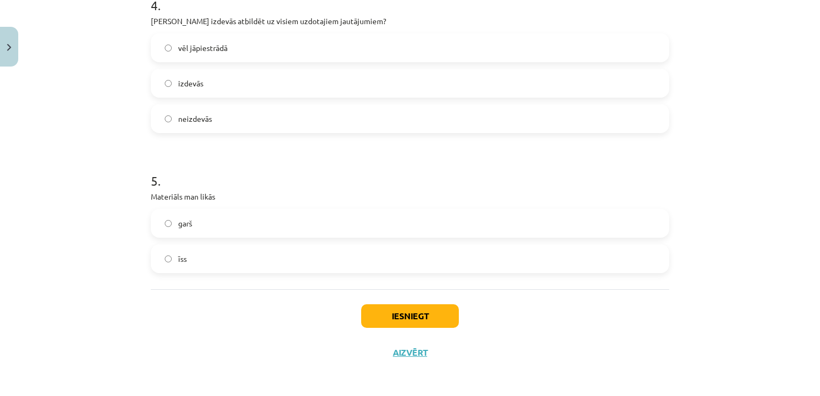
scroll to position [656, 0]
click at [206, 261] on label "īss" at bounding box center [410, 257] width 516 height 27
click at [401, 322] on button "Iesniegt" at bounding box center [410, 315] width 98 height 24
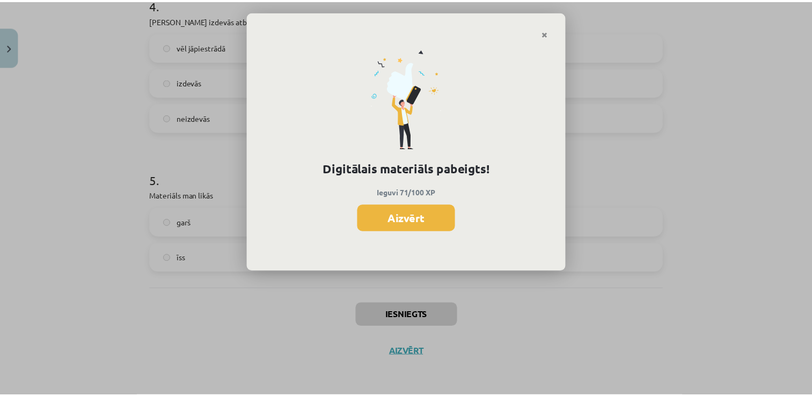
scroll to position [749, 0]
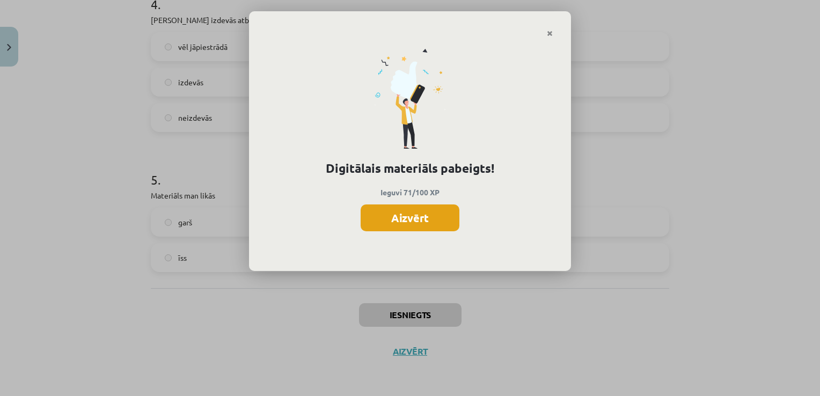
click at [442, 217] on button "Aizvērt" at bounding box center [410, 218] width 99 height 27
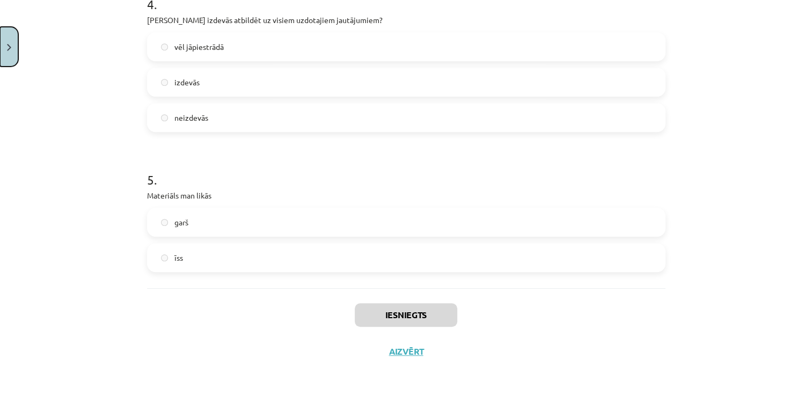
click at [6, 46] on button "Close" at bounding box center [9, 47] width 18 height 40
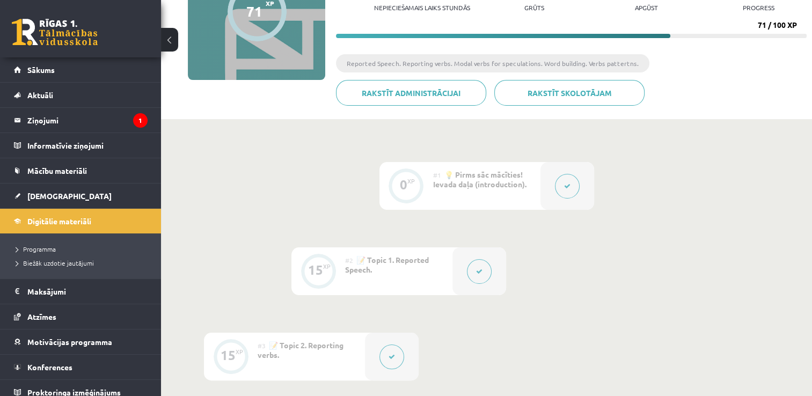
scroll to position [0, 0]
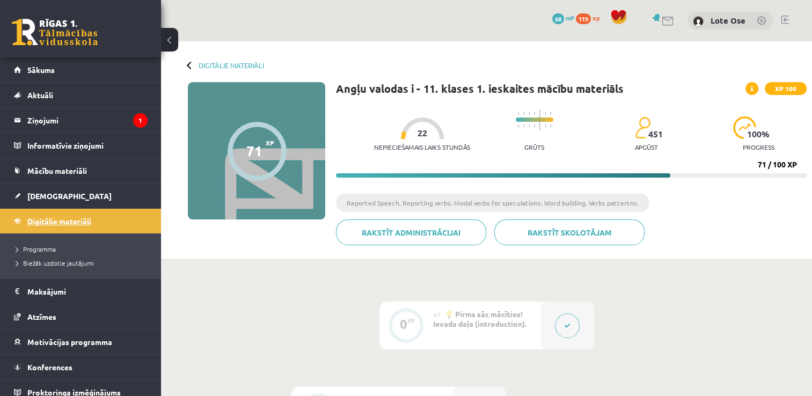
click at [64, 222] on span "Digitālie materiāli" at bounding box center [59, 221] width 64 height 10
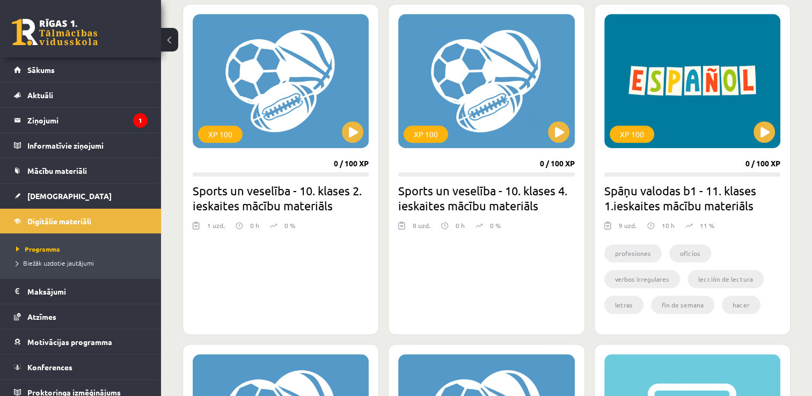
scroll to position [643, 0]
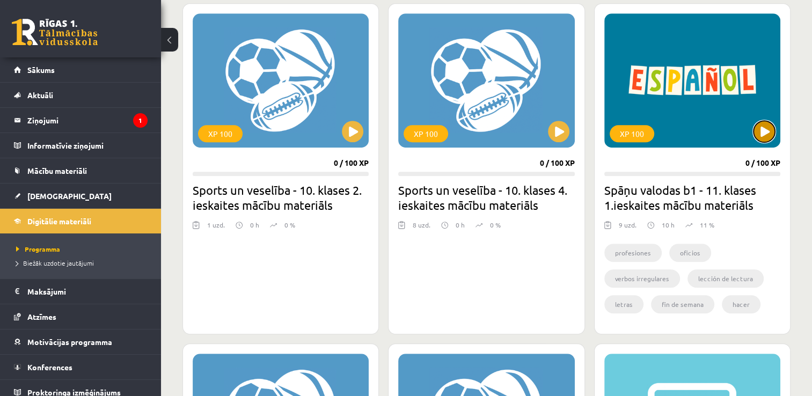
click at [762, 137] on button at bounding box center [764, 131] width 21 height 21
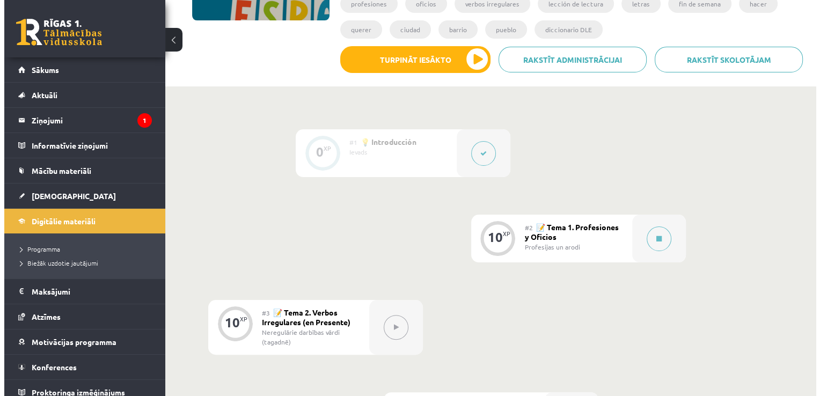
scroll to position [201, 0]
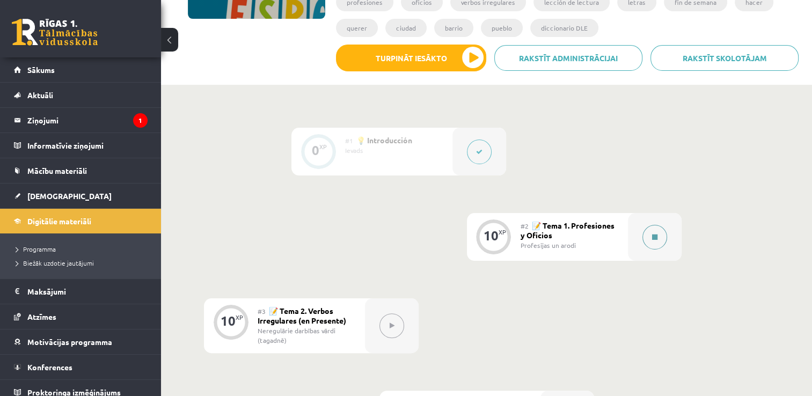
click at [650, 237] on button at bounding box center [654, 237] width 25 height 25
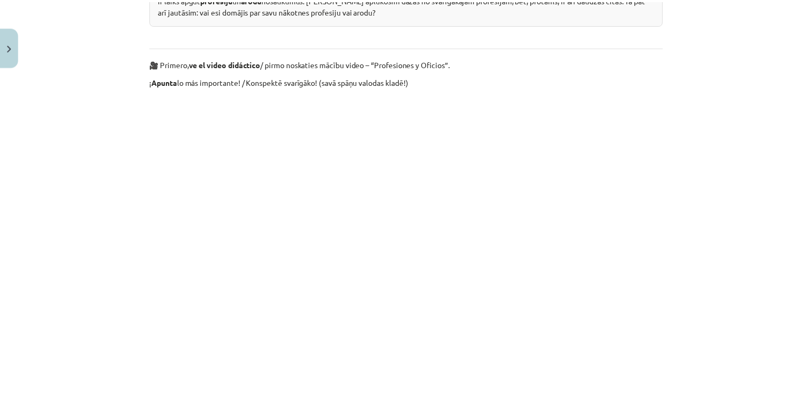
scroll to position [594, 0]
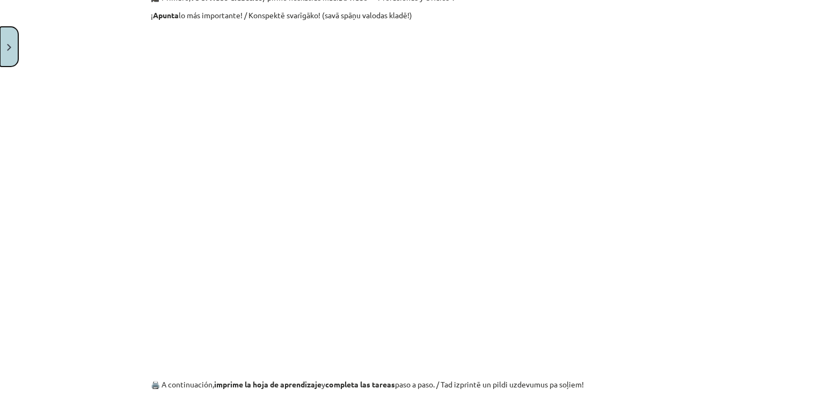
click at [5, 40] on button "Close" at bounding box center [9, 47] width 18 height 40
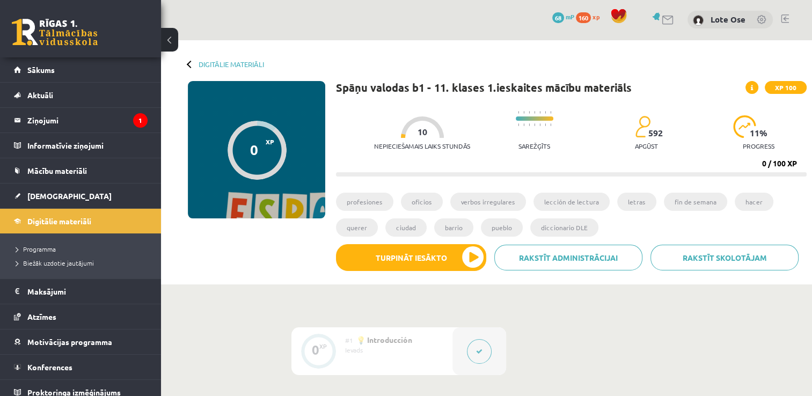
scroll to position [0, 0]
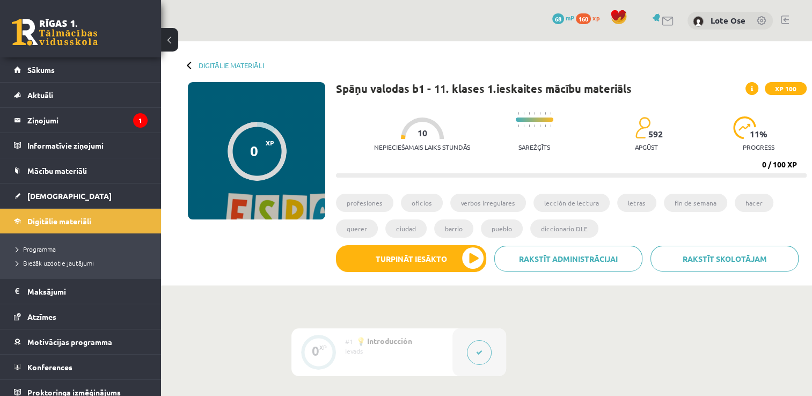
click at [187, 65] on div at bounding box center [191, 65] width 8 height 8
click at [192, 63] on div at bounding box center [191, 65] width 8 height 8
click at [209, 64] on link "Digitālie materiāli" at bounding box center [231, 65] width 65 height 8
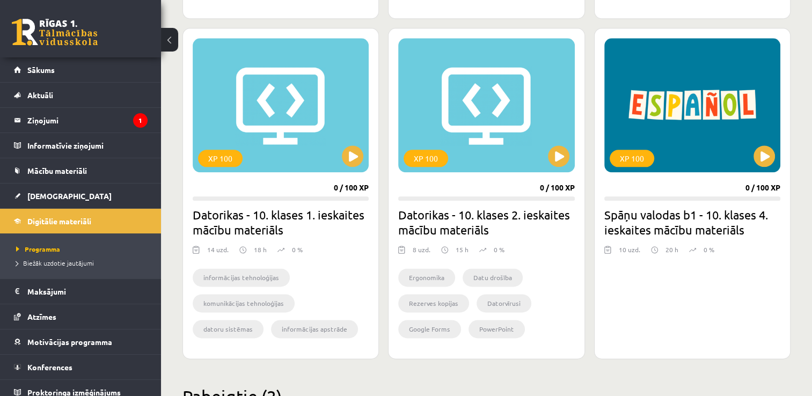
scroll to position [1301, 0]
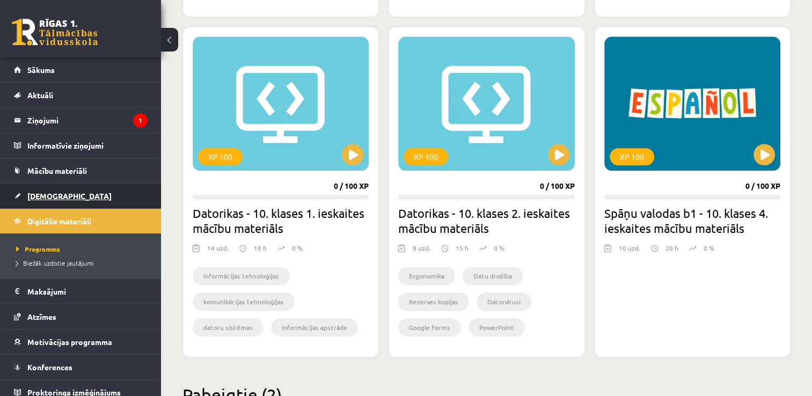
click at [53, 191] on span "[DEMOGRAPHIC_DATA]" at bounding box center [69, 196] width 84 height 10
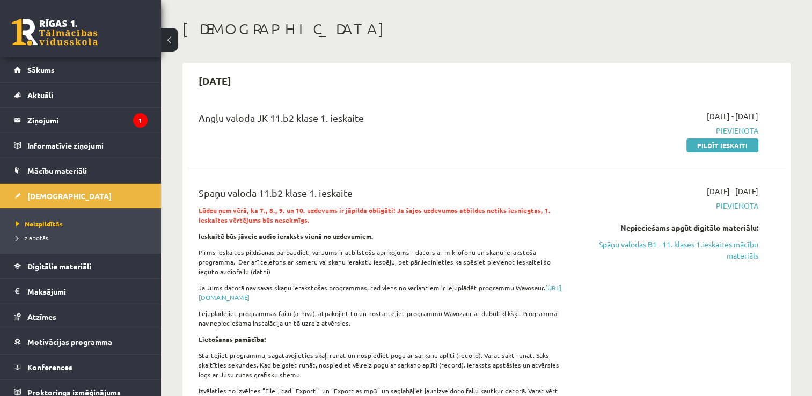
scroll to position [43, 0]
click at [698, 250] on link "Spāņu valodas B1 - 11. klases 1.ieskaites mācību materiāls" at bounding box center [670, 250] width 176 height 23
click at [636, 248] on link "Spāņu valodas B1 - 11. klases 1.ieskaites mācību materiāls" at bounding box center [670, 250] width 176 height 23
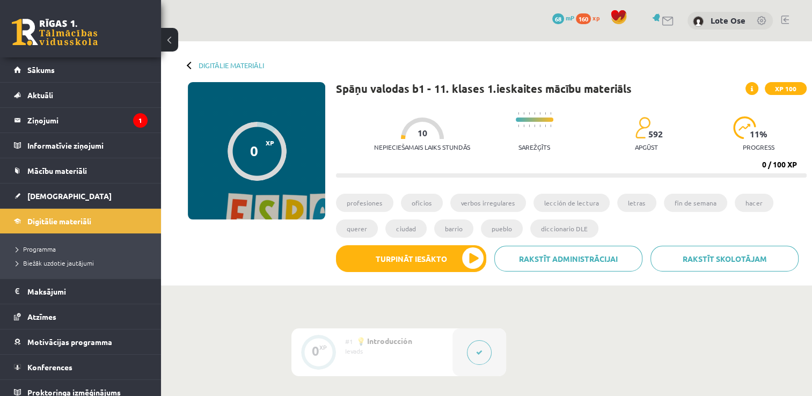
click at [192, 64] on div at bounding box center [191, 65] width 8 height 8
click at [212, 65] on link "Digitālie materiāli" at bounding box center [231, 65] width 65 height 8
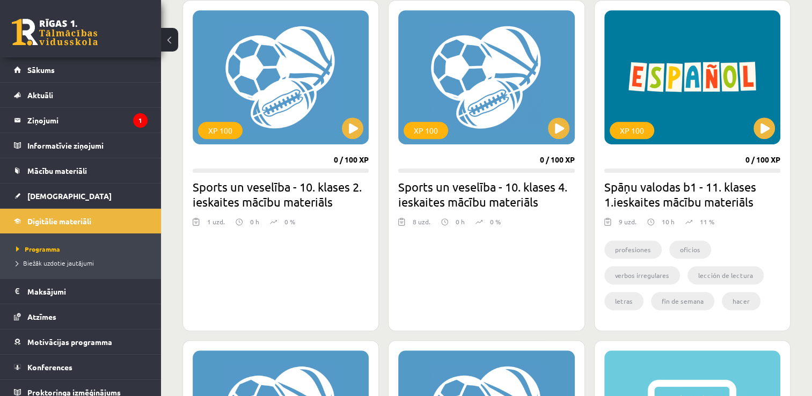
scroll to position [666, 0]
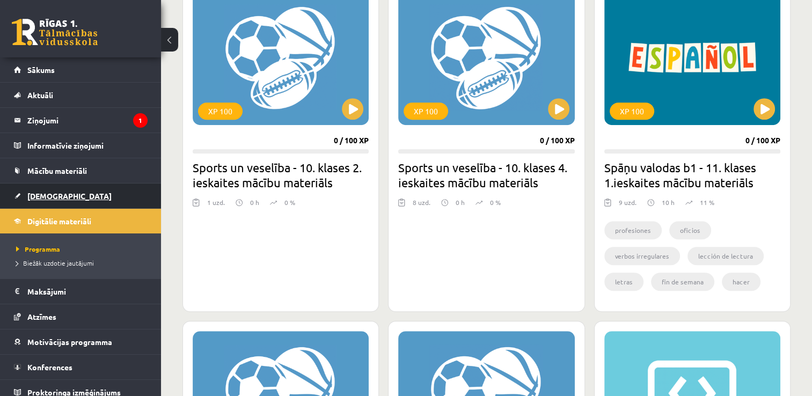
click at [51, 197] on span "[DEMOGRAPHIC_DATA]" at bounding box center [69, 196] width 84 height 10
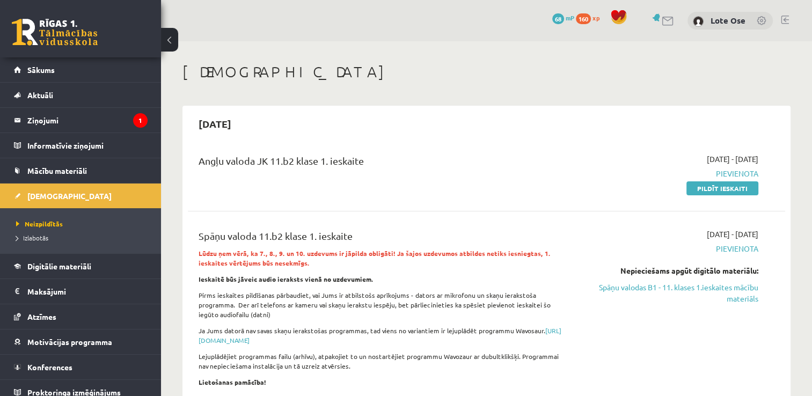
scroll to position [152, 0]
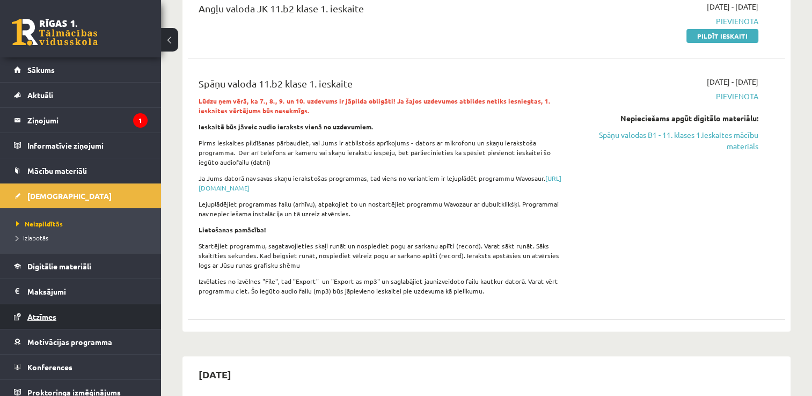
click at [56, 316] on span "Atzīmes" at bounding box center [41, 317] width 29 height 10
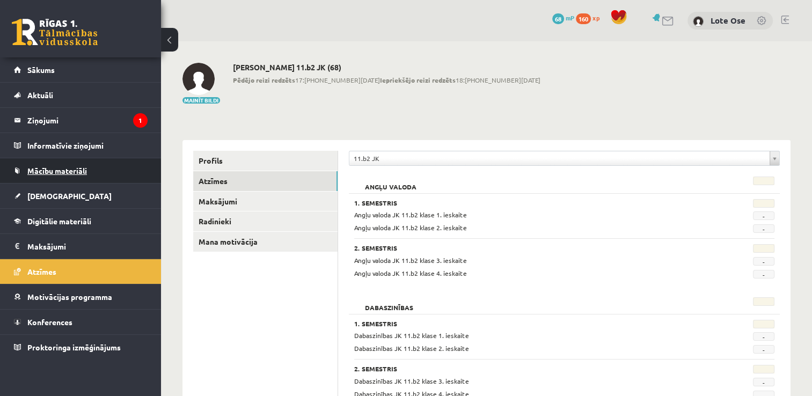
click at [49, 173] on span "Mācību materiāli" at bounding box center [57, 171] width 60 height 10
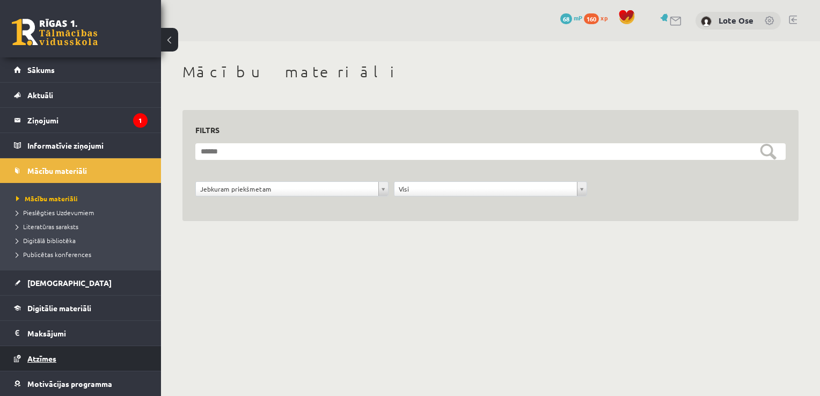
scroll to position [49, 0]
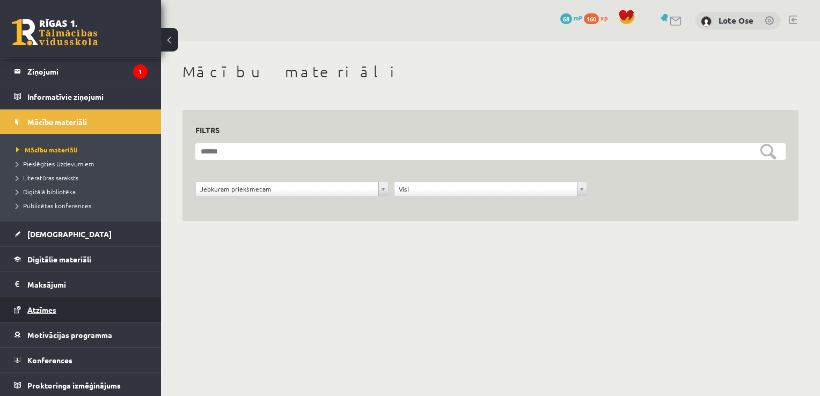
click at [52, 308] on span "Atzīmes" at bounding box center [41, 310] width 29 height 10
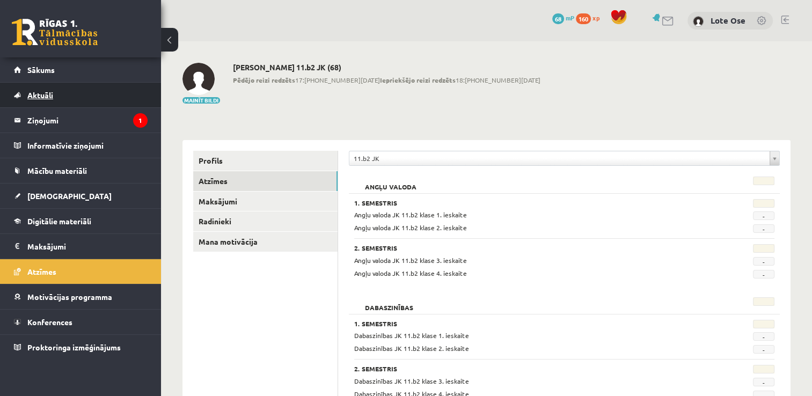
click at [42, 100] on link "Aktuāli" at bounding box center [81, 95] width 134 height 25
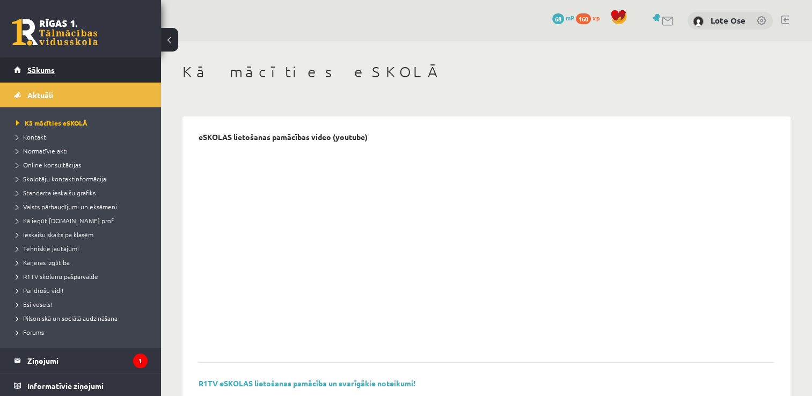
click at [38, 72] on span "Sākums" at bounding box center [40, 70] width 27 height 10
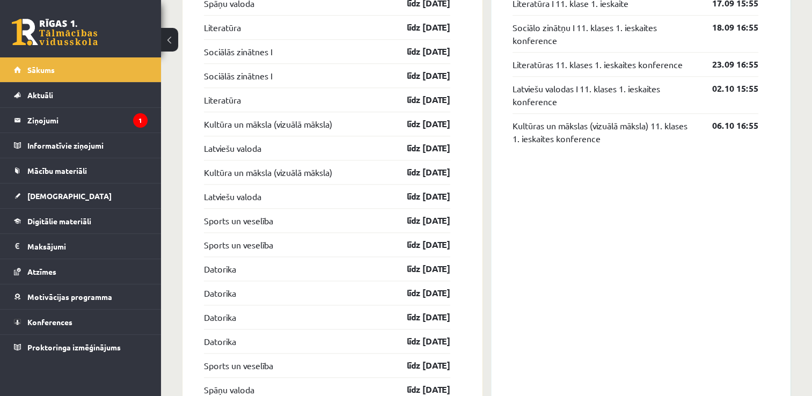
scroll to position [952, 0]
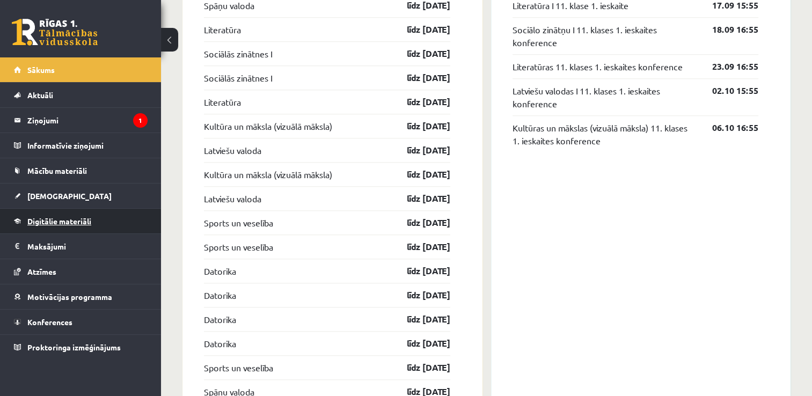
click at [54, 223] on span "Digitālie materiāli" at bounding box center [59, 221] width 64 height 10
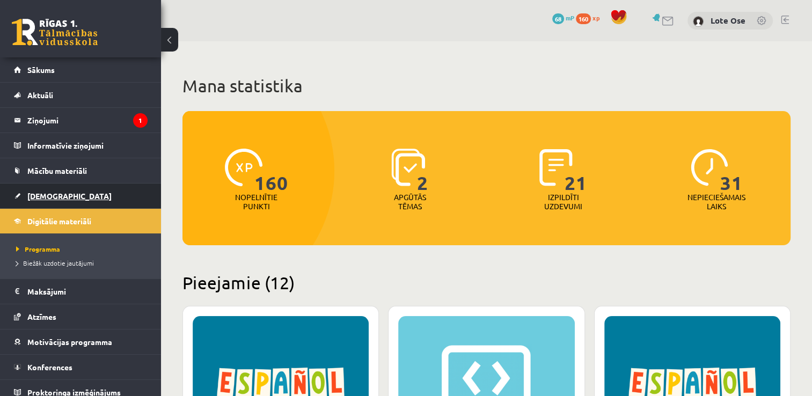
click at [44, 201] on link "[DEMOGRAPHIC_DATA]" at bounding box center [81, 196] width 134 height 25
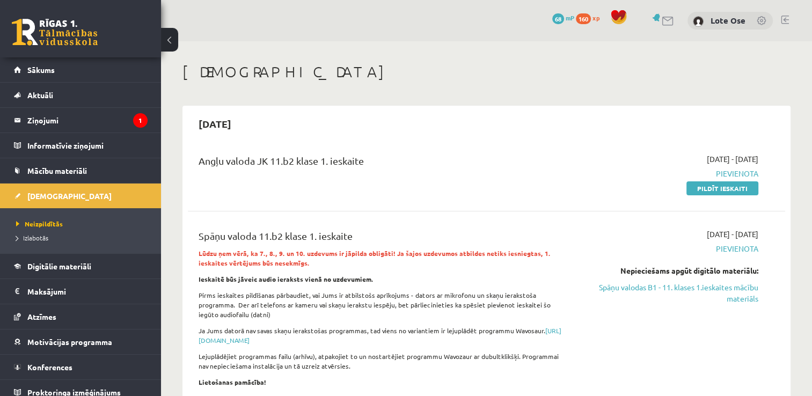
drag, startPoint x: 696, startPoint y: 192, endPoint x: 461, endPoint y: 48, distance: 275.8
click at [696, 192] on link "Pildīt ieskaiti" at bounding box center [723, 188] width 72 height 14
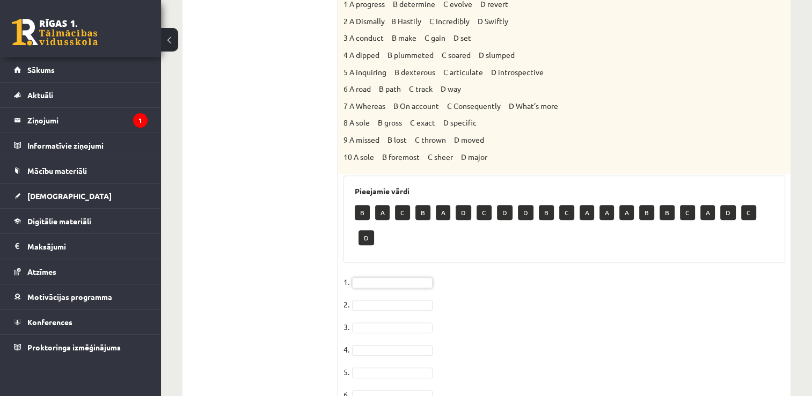
scroll to position [479, 0]
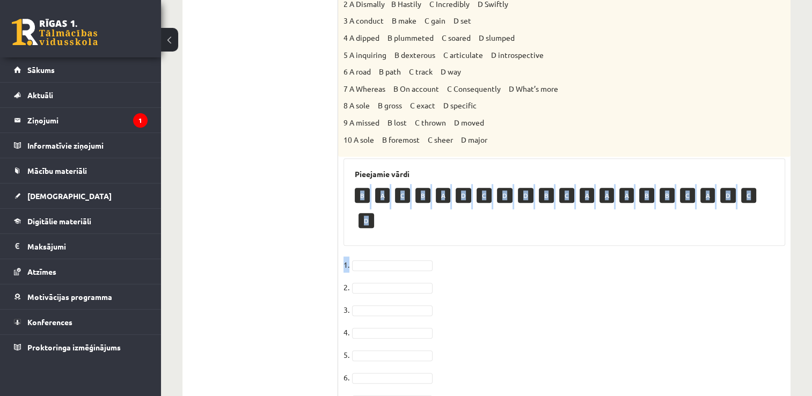
drag, startPoint x: 360, startPoint y: 194, endPoint x: 374, endPoint y: 250, distance: 57.7
click at [374, 250] on div "10p Choose the correct answers. 1. The genes we inherit from our parents ______…" at bounding box center [564, 106] width 452 height 763
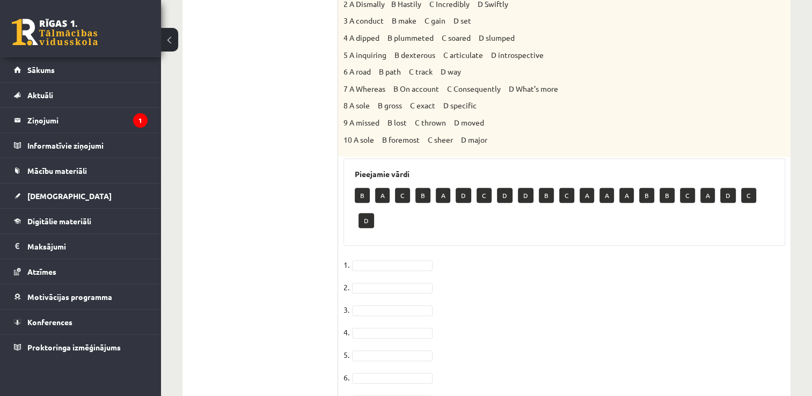
drag, startPoint x: 374, startPoint y: 250, endPoint x: 452, endPoint y: 282, distance: 84.0
click at [452, 282] on fieldset "1. 2. 3. 4. 5. 6. 7. 8. 9. 10." at bounding box center [565, 369] width 442 height 225
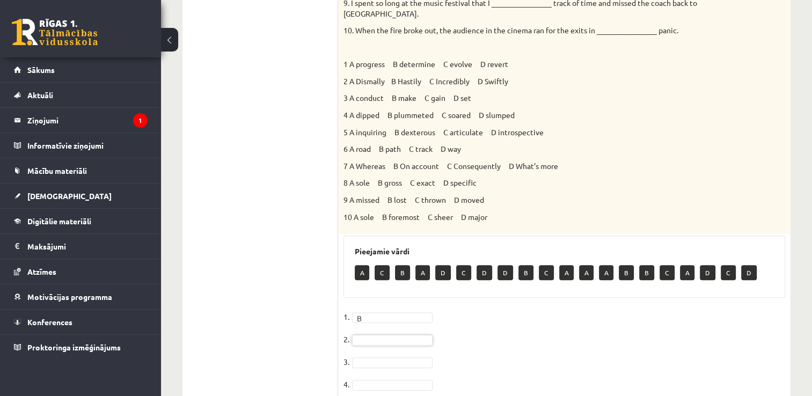
scroll to position [401, 0]
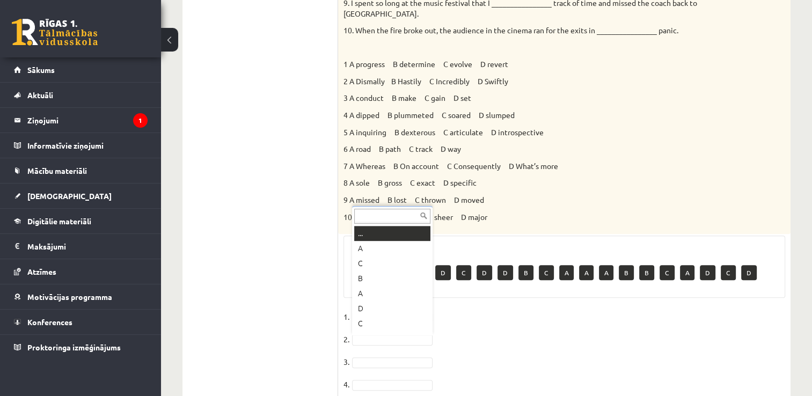
drag, startPoint x: 384, startPoint y: 338, endPoint x: 361, endPoint y: 264, distance: 78.3
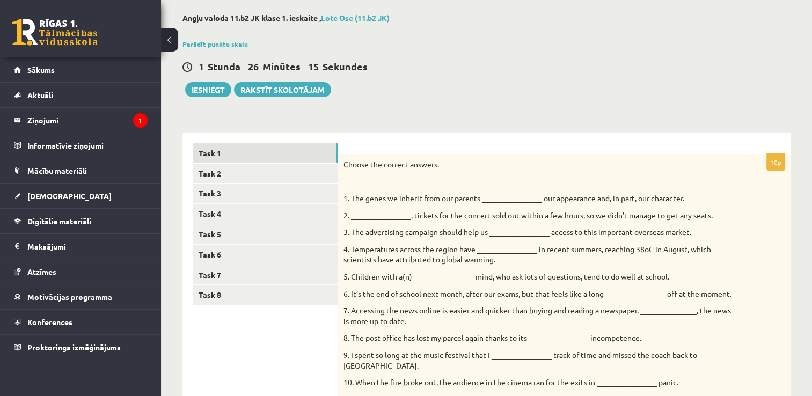
scroll to position [172, 0]
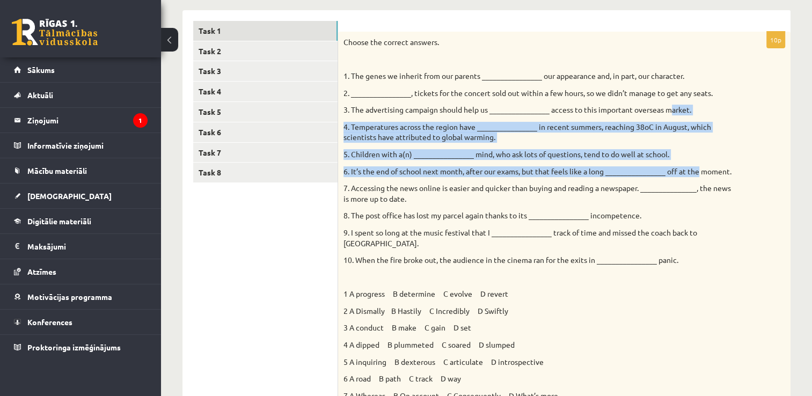
drag, startPoint x: 673, startPoint y: 113, endPoint x: 758, endPoint y: 169, distance: 102.0
click at [758, 169] on div "Choose the correct answers. 1. The genes we inherit from our parents __________…" at bounding box center [564, 248] width 452 height 432
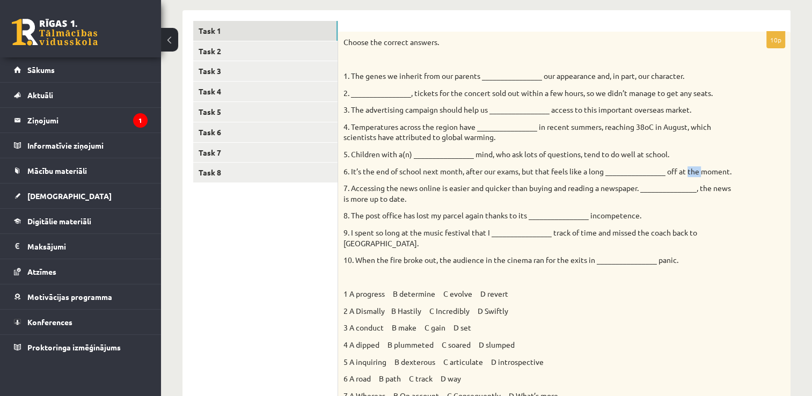
click at [758, 169] on div "Choose the correct answers. 1. The genes we inherit from our parents __________…" at bounding box center [564, 248] width 452 height 432
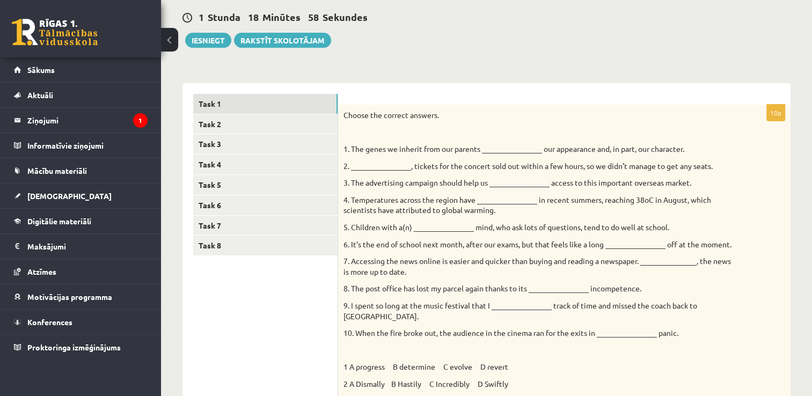
scroll to position [99, 0]
click at [220, 125] on link "Task 2" at bounding box center [265, 124] width 144 height 20
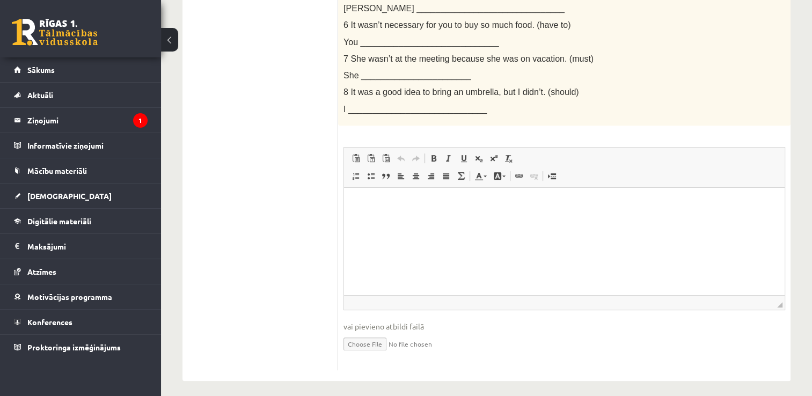
scroll to position [401, 0]
click at [397, 220] on html at bounding box center [564, 203] width 441 height 33
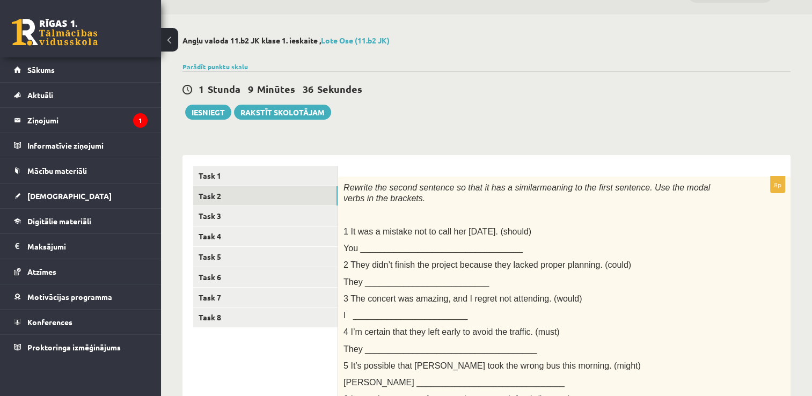
scroll to position [0, 0]
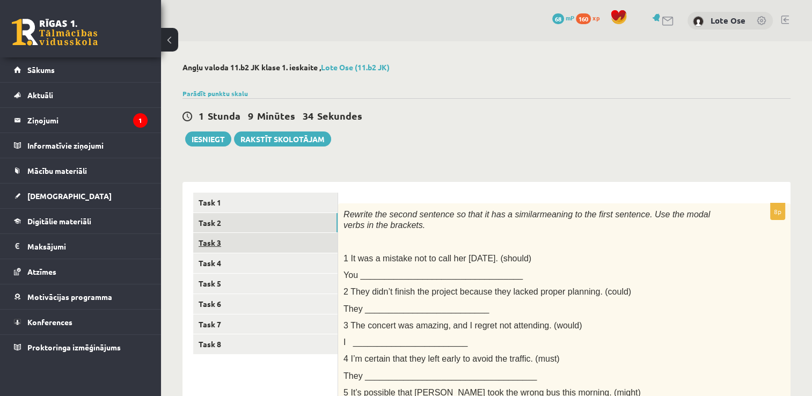
click at [215, 246] on link "Task 3" at bounding box center [265, 243] width 144 height 20
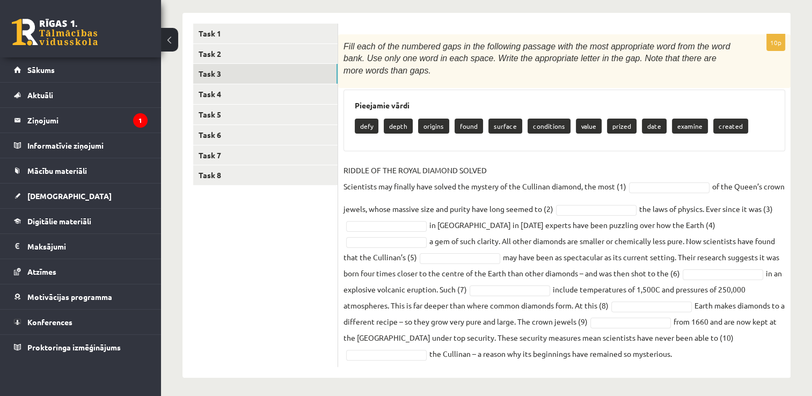
scroll to position [172, 0]
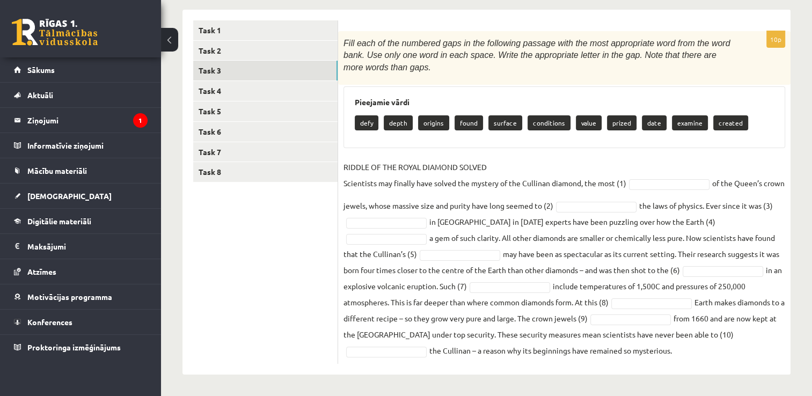
click at [618, 124] on p "prized" at bounding box center [622, 122] width 30 height 15
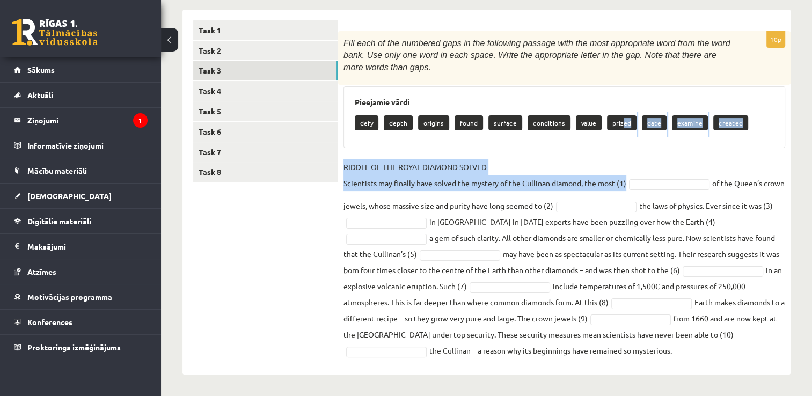
drag, startPoint x: 618, startPoint y: 124, endPoint x: 657, endPoint y: 181, distance: 69.1
click at [657, 181] on div "10p Fill each of the numbered gaps in the following passage with the most appro…" at bounding box center [564, 197] width 452 height 333
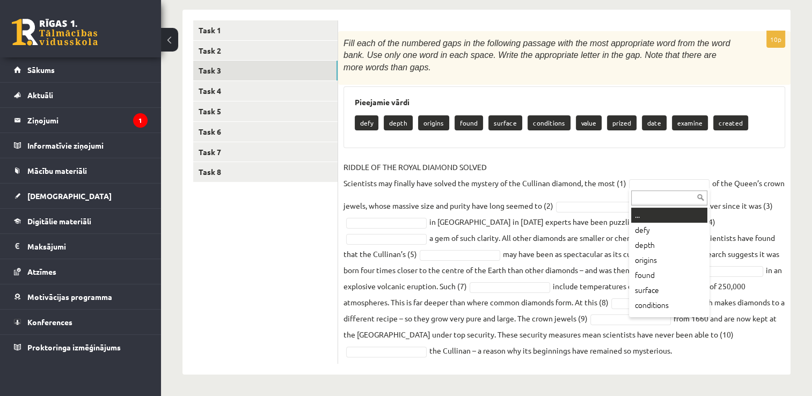
drag, startPoint x: 657, startPoint y: 181, endPoint x: 671, endPoint y: 182, distance: 14.0
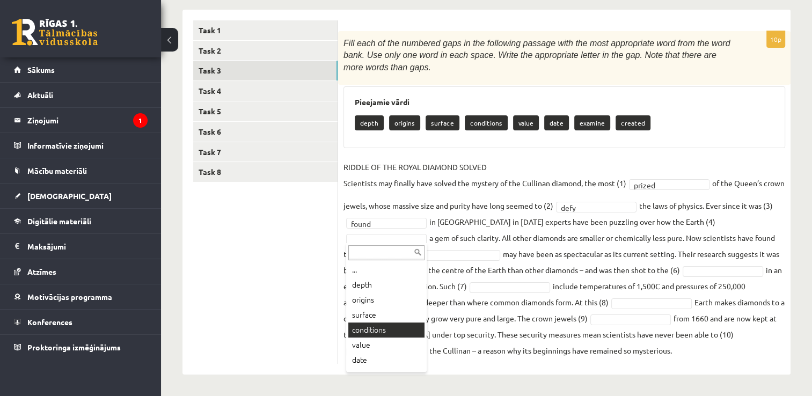
scroll to position [28, 0]
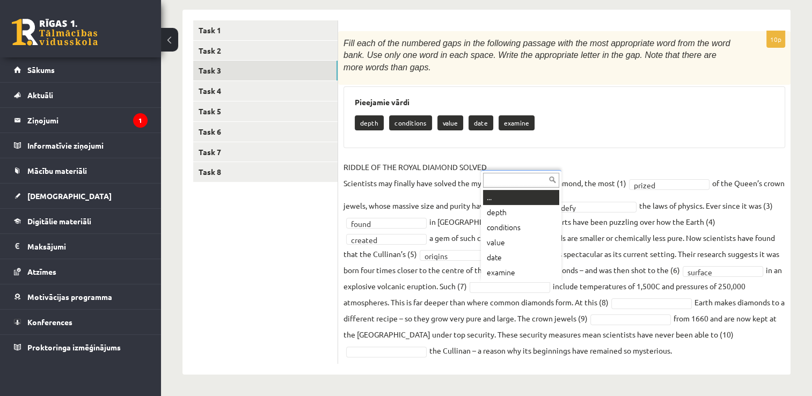
drag, startPoint x: 515, startPoint y: 287, endPoint x: 495, endPoint y: 228, distance: 62.1
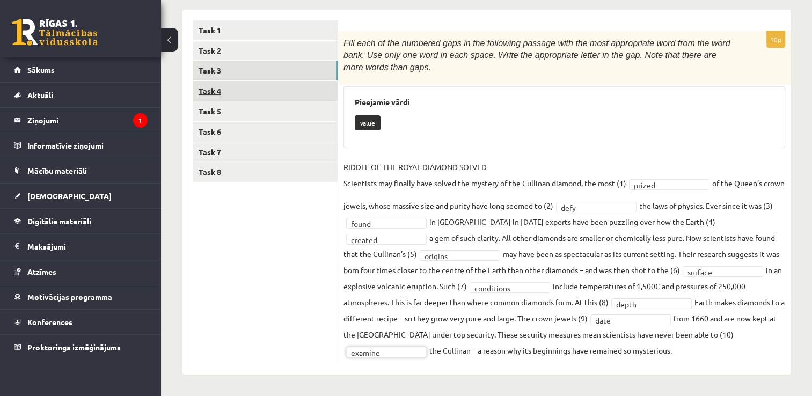
click at [213, 85] on link "Task 4" at bounding box center [265, 91] width 144 height 20
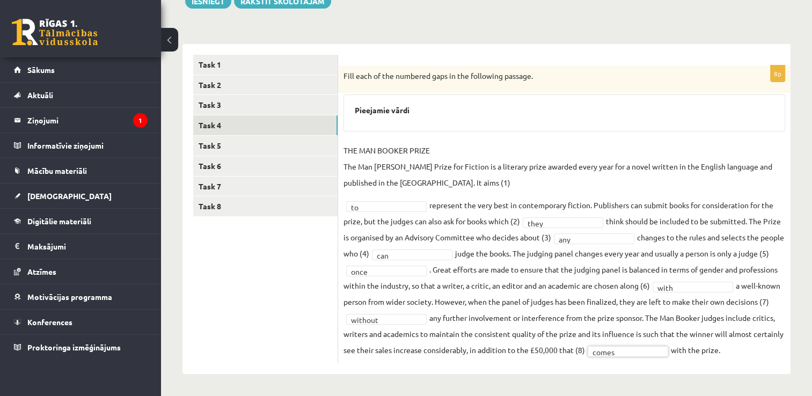
scroll to position [137, 0]
drag, startPoint x: 212, startPoint y: 147, endPoint x: 204, endPoint y: 165, distance: 19.9
click at [204, 165] on link "Task 6" at bounding box center [265, 167] width 144 height 20
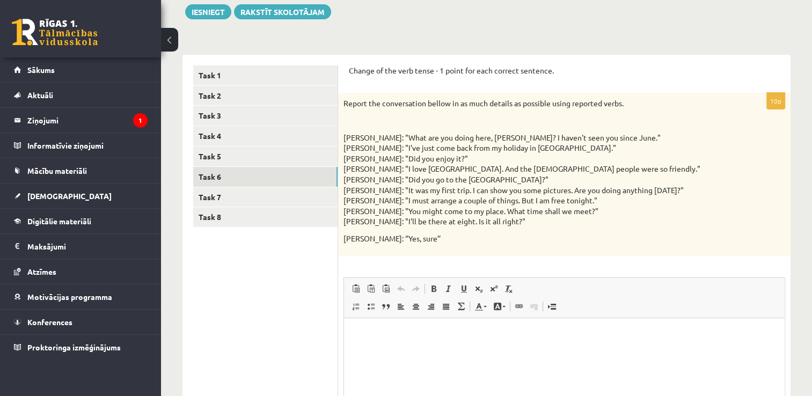
scroll to position [108, 0]
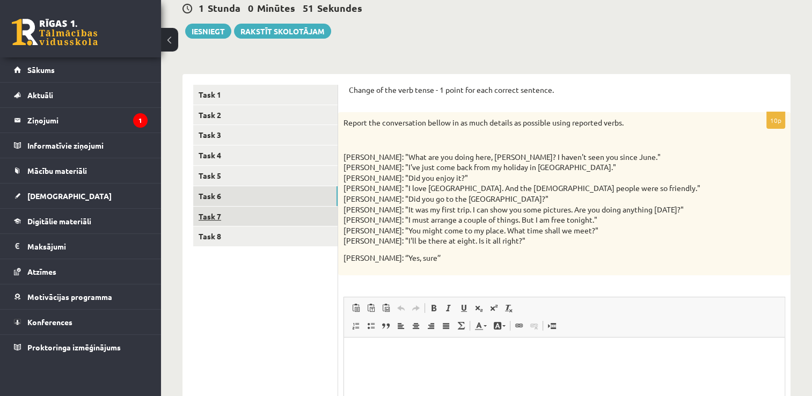
click at [211, 215] on link "Task 7" at bounding box center [265, 217] width 144 height 20
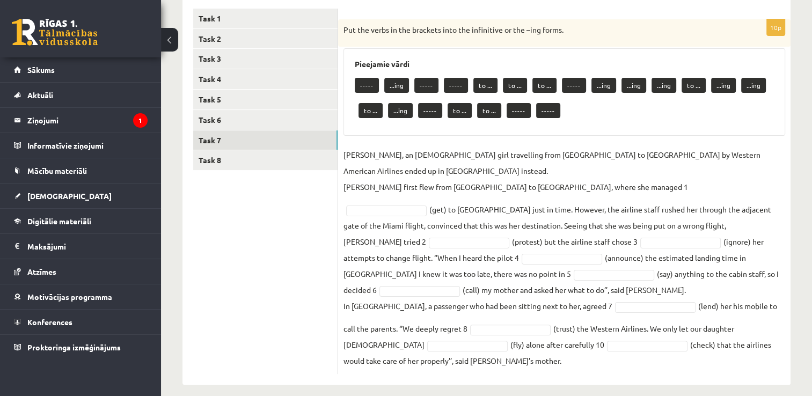
scroll to position [184, 0]
drag, startPoint x: 367, startPoint y: 319, endPoint x: 322, endPoint y: 280, distance: 59.8
click at [322, 280] on ul "Task 1 Task 2 Task 3 Task 4 Task 5 Task 6 Task 7 Task 8" at bounding box center [265, 192] width 145 height 366
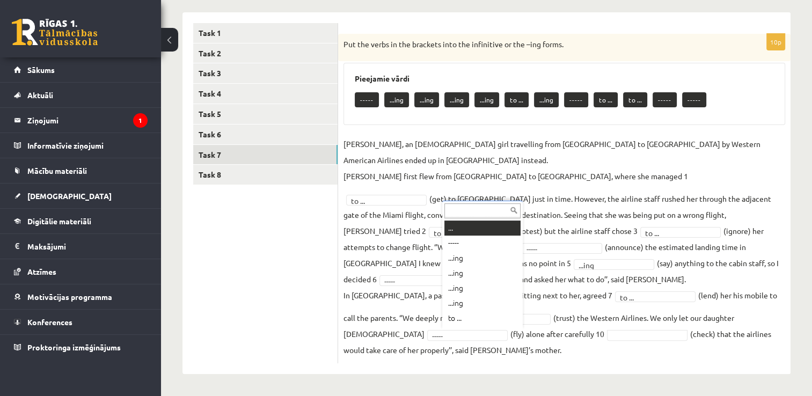
scroll to position [13, 0]
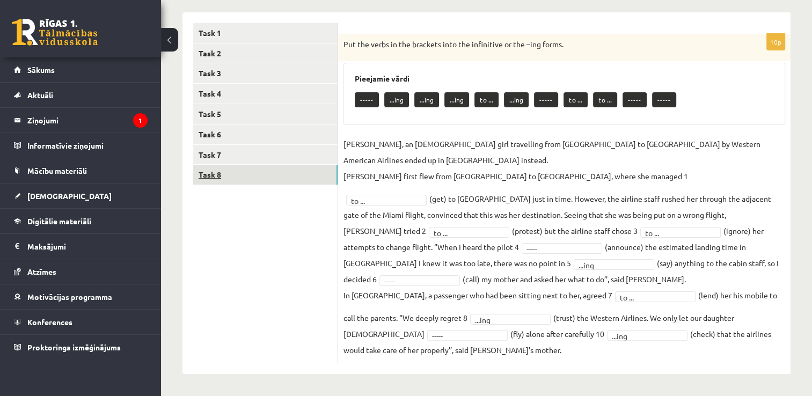
click at [279, 175] on link "Task 8" at bounding box center [265, 175] width 144 height 20
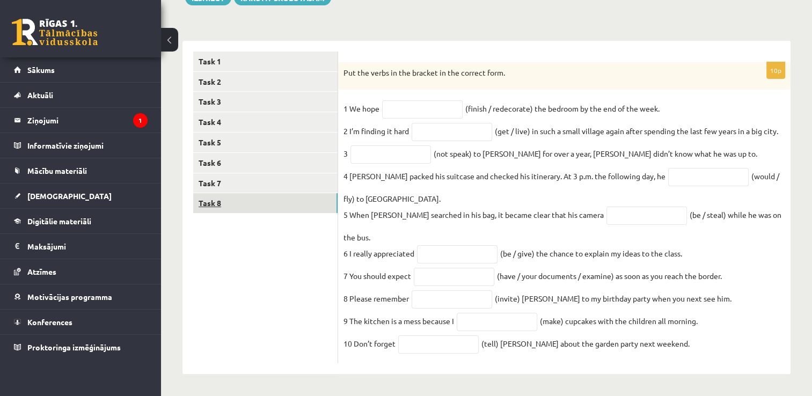
scroll to position [135, 0]
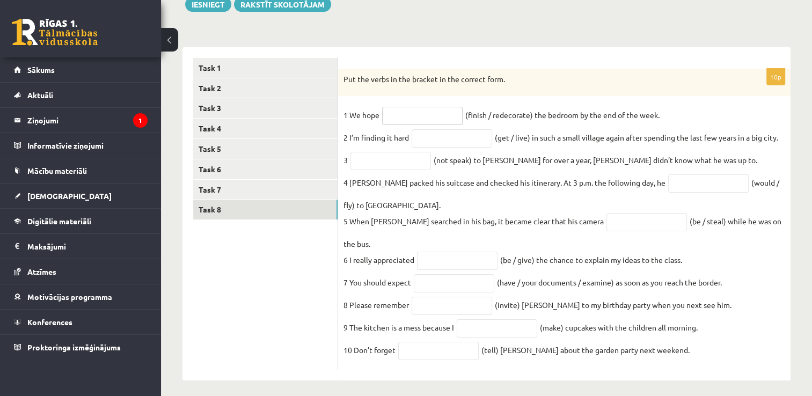
click at [417, 119] on input "text" at bounding box center [422, 116] width 81 height 18
click at [449, 145] on input "text" at bounding box center [452, 138] width 81 height 18
type input "**********"
click at [404, 164] on input "text" at bounding box center [390, 161] width 81 height 18
type input "**********"
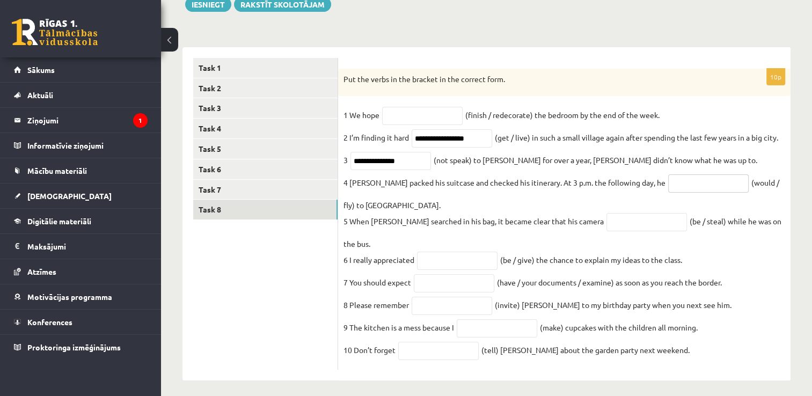
click at [697, 189] on input "text" at bounding box center [708, 183] width 81 height 18
type input "*********"
click at [607, 231] on input "text" at bounding box center [647, 222] width 81 height 18
type input "**********"
click at [472, 252] on input "text" at bounding box center [457, 261] width 81 height 18
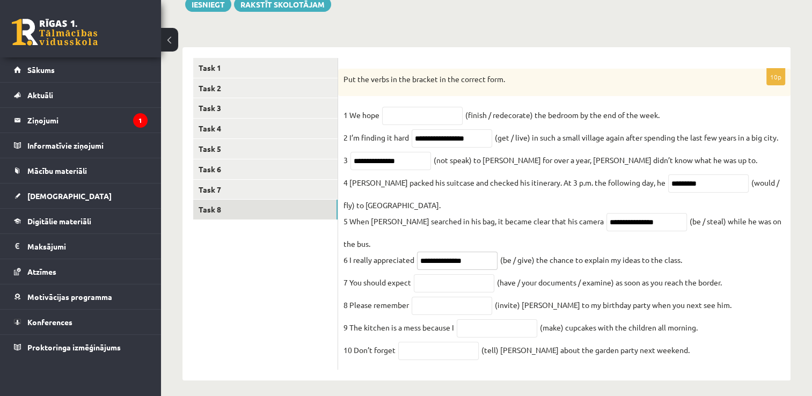
type input "**********"
click at [471, 274] on input "text" at bounding box center [454, 283] width 81 height 18
type input "**********"
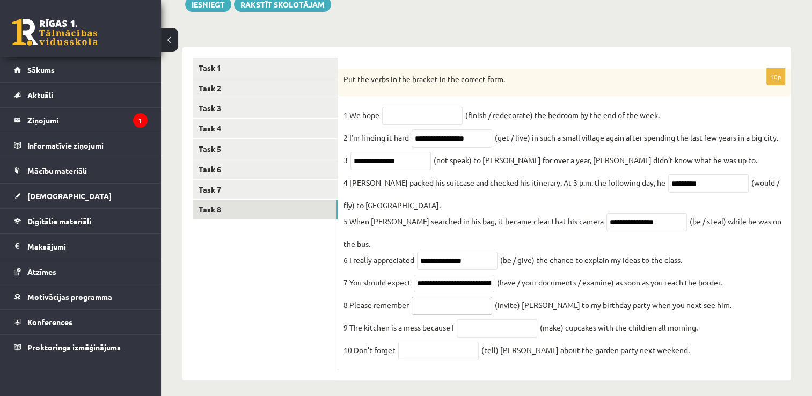
click at [419, 301] on input "text" at bounding box center [452, 306] width 81 height 18
type input "*********"
click at [486, 323] on input "text" at bounding box center [497, 328] width 81 height 18
type input "****"
click at [450, 342] on input "text" at bounding box center [438, 351] width 81 height 18
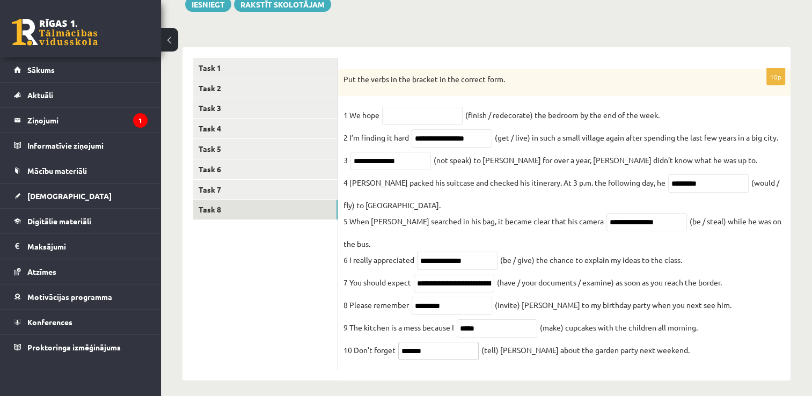
type input "*******"
click at [447, 120] on input "text" at bounding box center [422, 116] width 81 height 18
type input "**********"
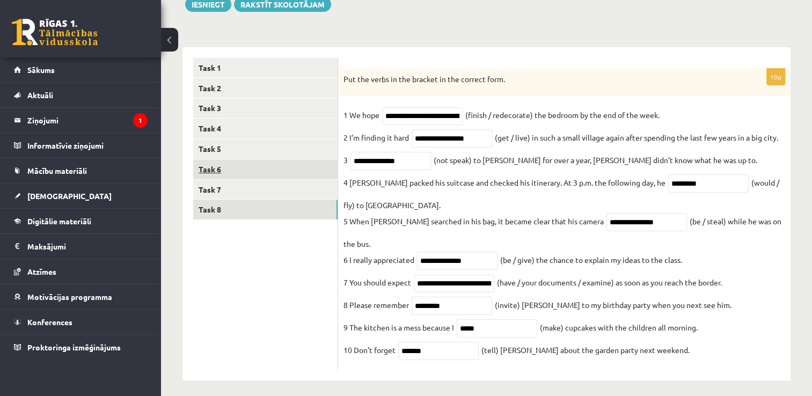
click at [221, 166] on link "Task 6" at bounding box center [265, 169] width 144 height 20
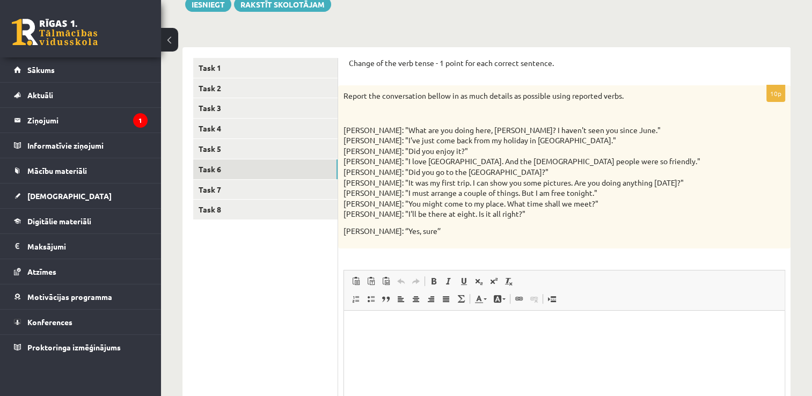
click at [400, 323] on p "Editor, wiswyg-editor-user-answer-47024816439440" at bounding box center [564, 326] width 419 height 11
click at [361, 328] on p "**********" at bounding box center [565, 326] width 420 height 11
click at [417, 331] on p "**********" at bounding box center [565, 326] width 420 height 11
click at [458, 328] on p "**********" at bounding box center [565, 326] width 420 height 11
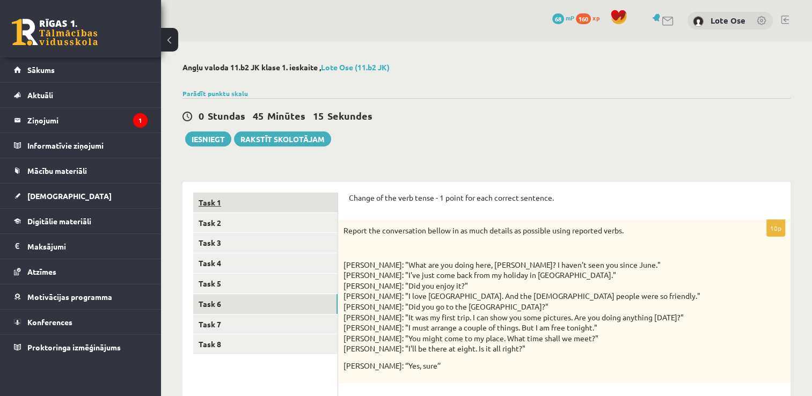
click at [215, 207] on link "Task 1" at bounding box center [265, 203] width 144 height 20
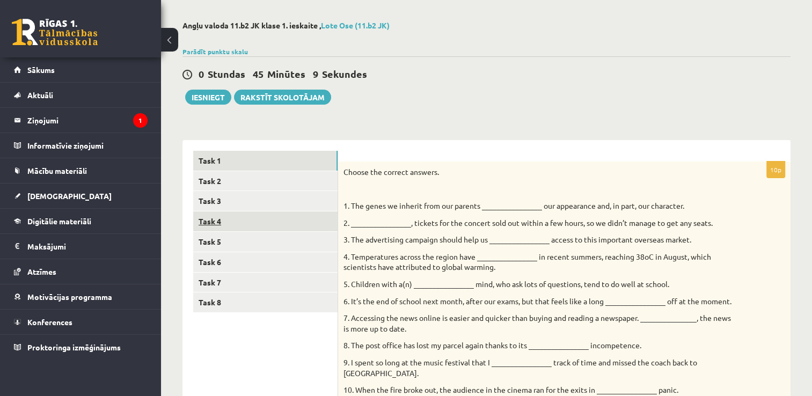
scroll to position [36, 0]
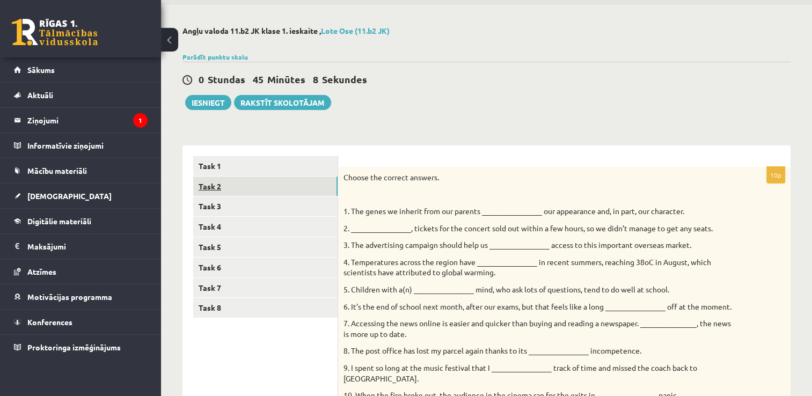
click at [242, 186] on link "Task 2" at bounding box center [265, 187] width 144 height 20
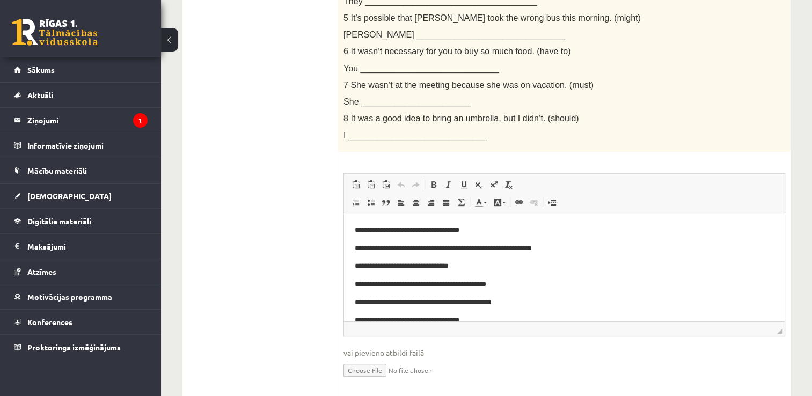
scroll to position [0, 0]
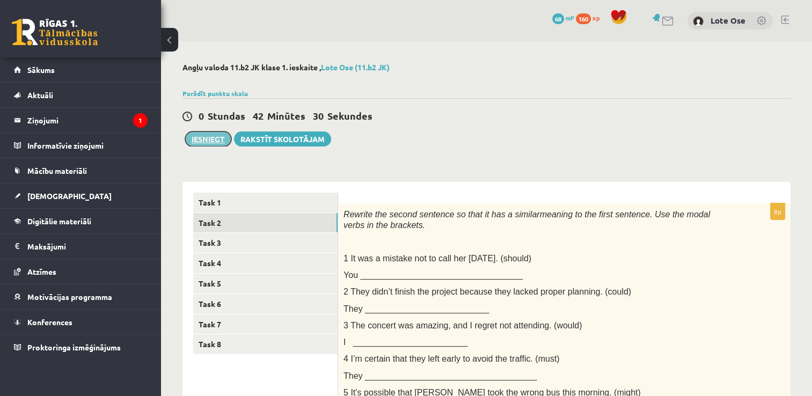
click at [213, 138] on button "Iesniegt" at bounding box center [208, 139] width 46 height 15
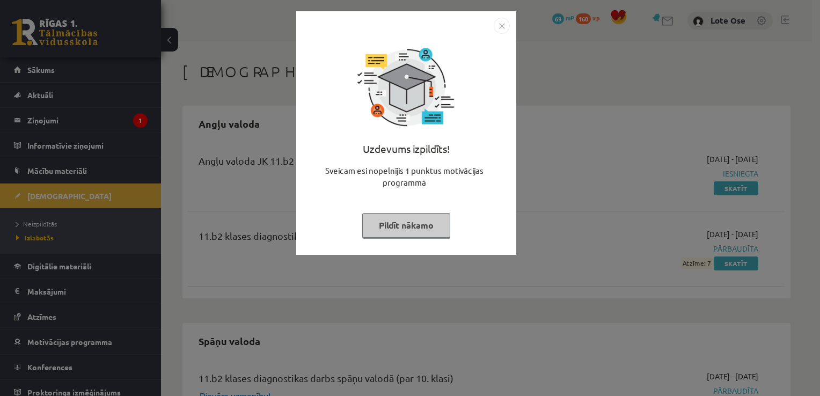
click at [423, 226] on button "Pildīt nākamo" at bounding box center [406, 225] width 88 height 25
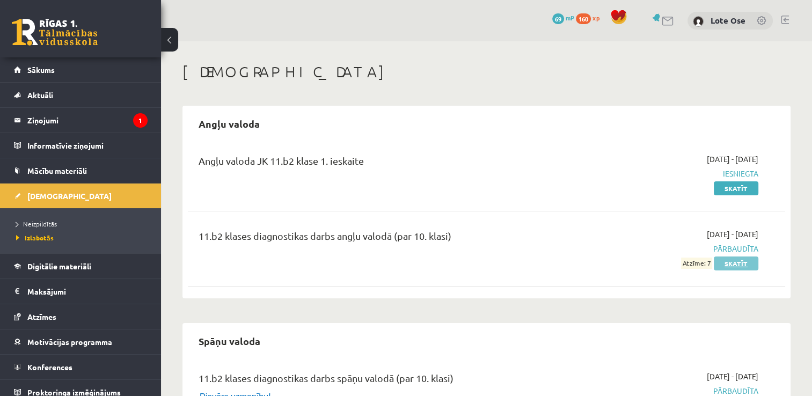
click at [734, 260] on link "Skatīt" at bounding box center [736, 264] width 45 height 14
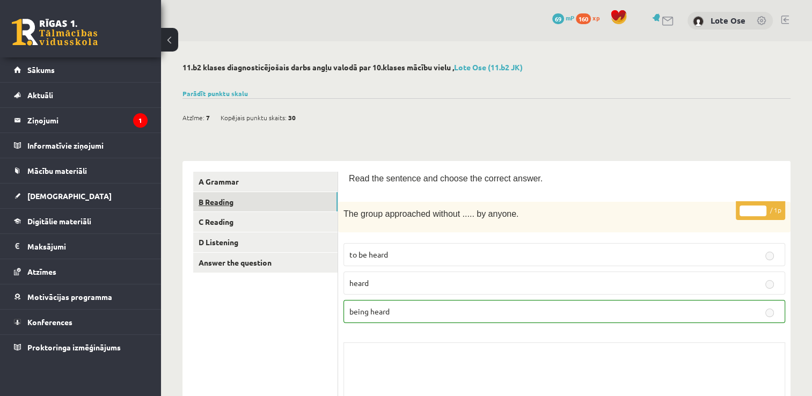
click at [210, 201] on link "B Reading" at bounding box center [265, 202] width 144 height 20
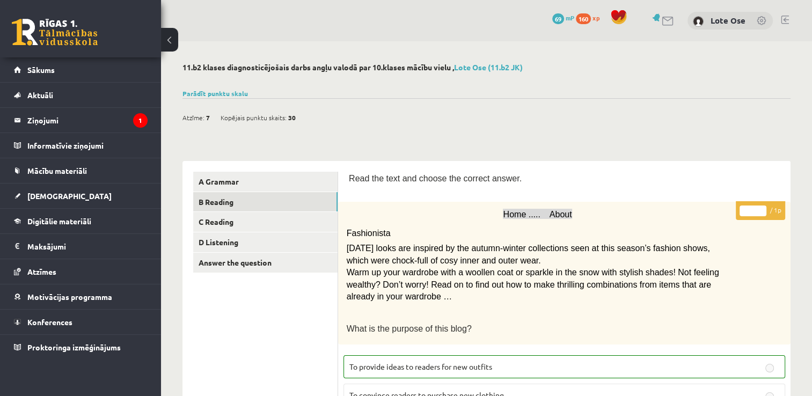
click at [166, 43] on button at bounding box center [169, 40] width 17 height 24
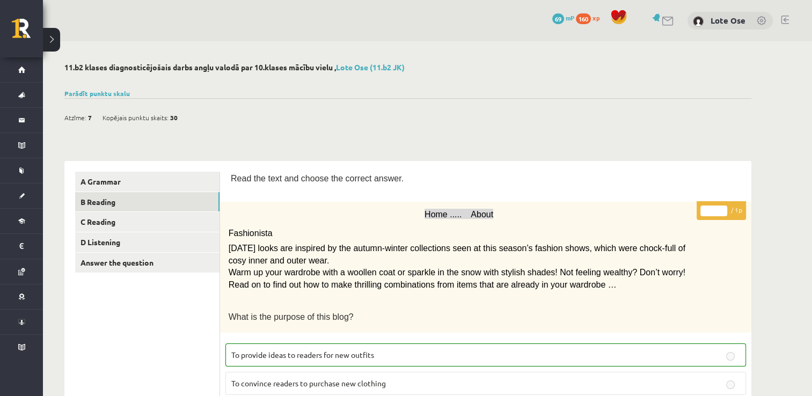
click at [56, 42] on button at bounding box center [51, 40] width 17 height 24
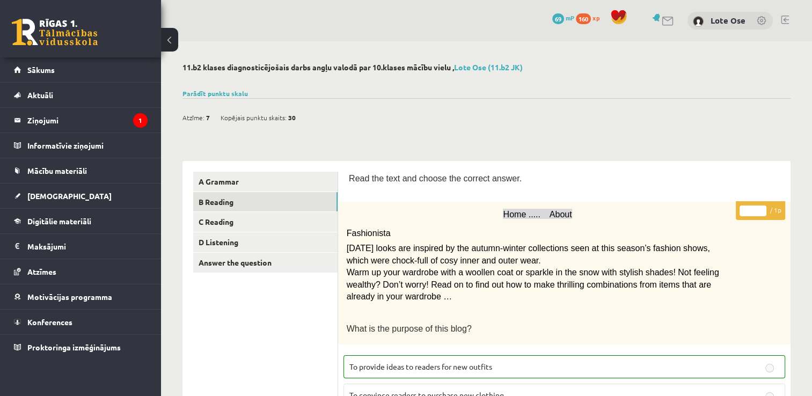
click at [170, 35] on button at bounding box center [169, 40] width 17 height 24
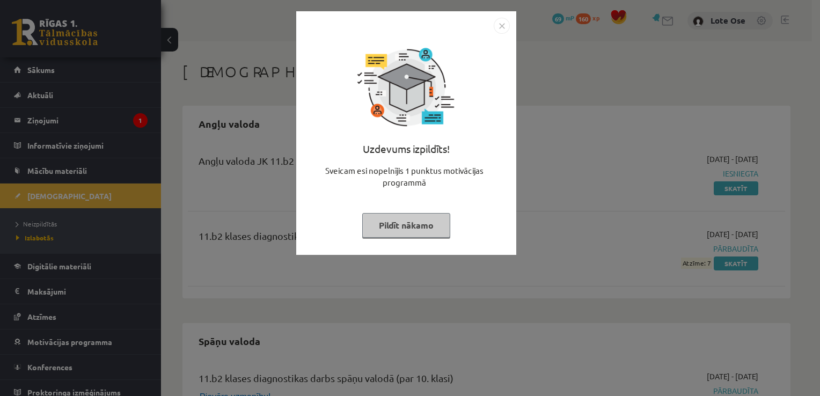
drag, startPoint x: 395, startPoint y: 232, endPoint x: 662, endPoint y: 119, distance: 289.6
click at [662, 119] on div "Uzdevums izpildīts! Sveicam esi nopelnījis 1 punktus motivācijas programmā Pild…" at bounding box center [410, 198] width 820 height 396
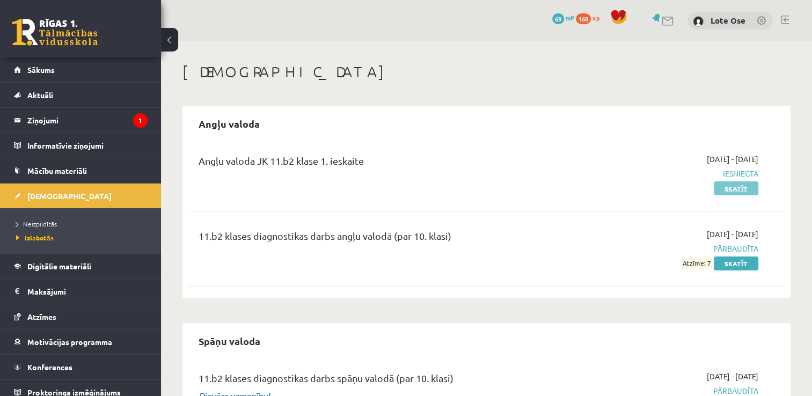
click at [746, 186] on link "Skatīt" at bounding box center [736, 188] width 45 height 14
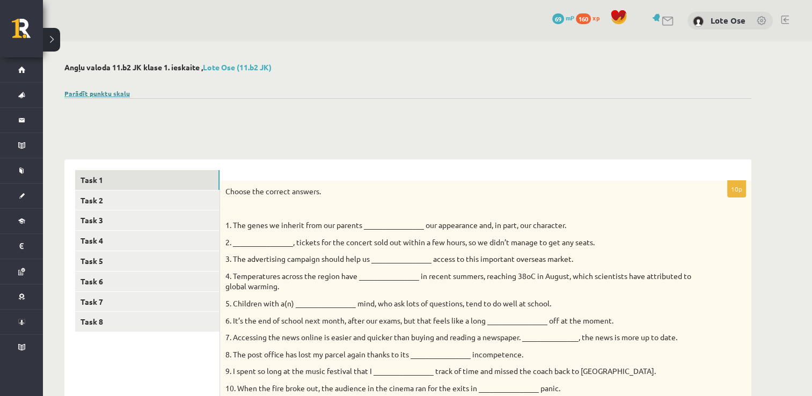
click at [112, 94] on link "Parādīt punktu skalu" at bounding box center [96, 93] width 65 height 9
